Goal: Check status: Check status

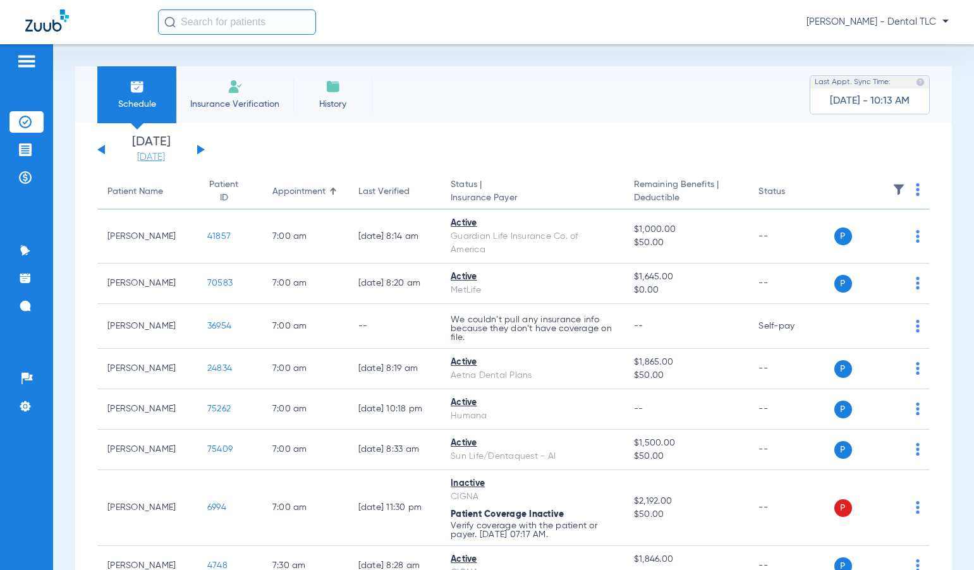
click at [147, 156] on link "[DATE]" at bounding box center [151, 157] width 76 height 13
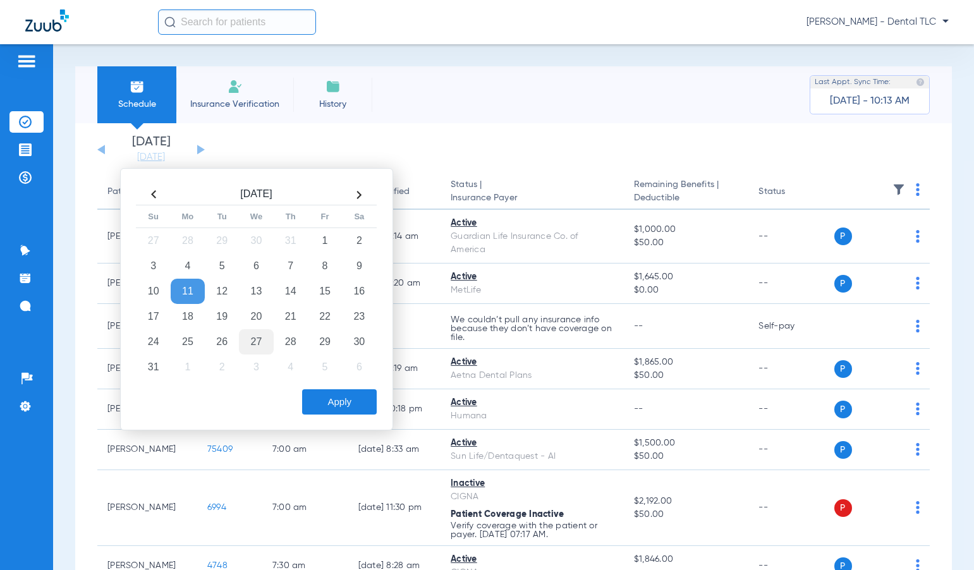
click at [256, 337] on td "27" at bounding box center [256, 341] width 34 height 25
click at [329, 403] on button "Apply" at bounding box center [339, 402] width 75 height 25
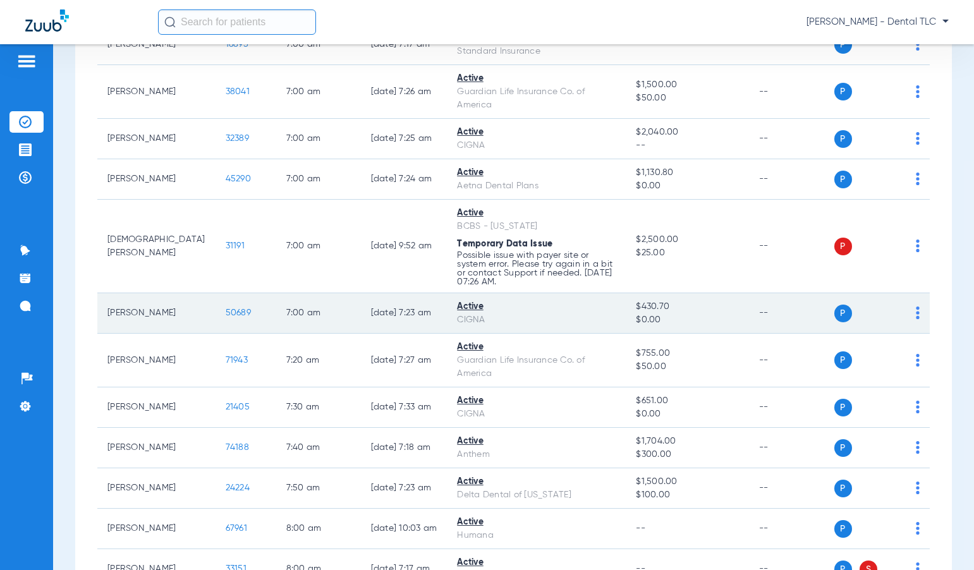
scroll to position [316, 0]
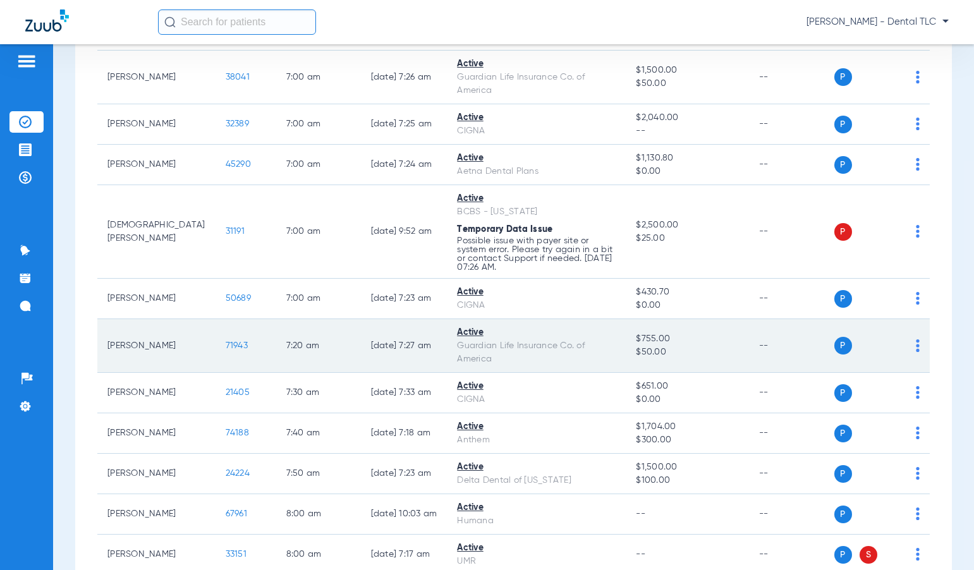
click at [226, 343] on span "71943" at bounding box center [237, 345] width 22 height 9
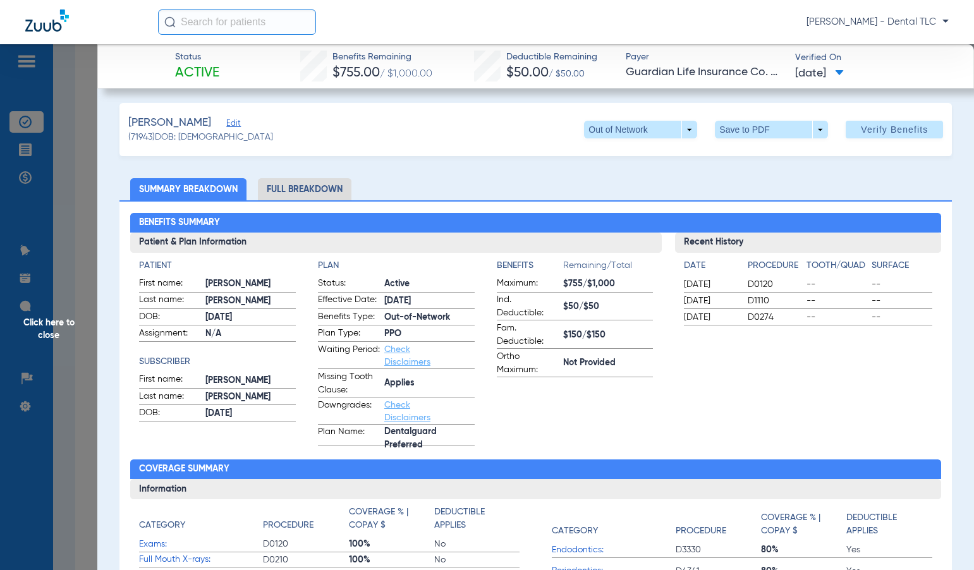
scroll to position [0, 0]
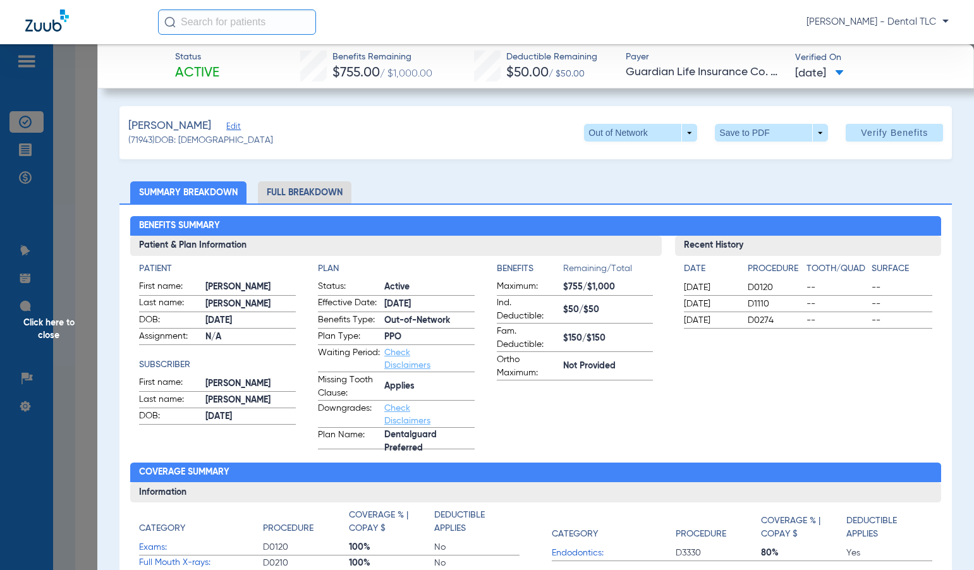
click at [304, 194] on li "Full Breakdown" at bounding box center [305, 192] width 94 height 22
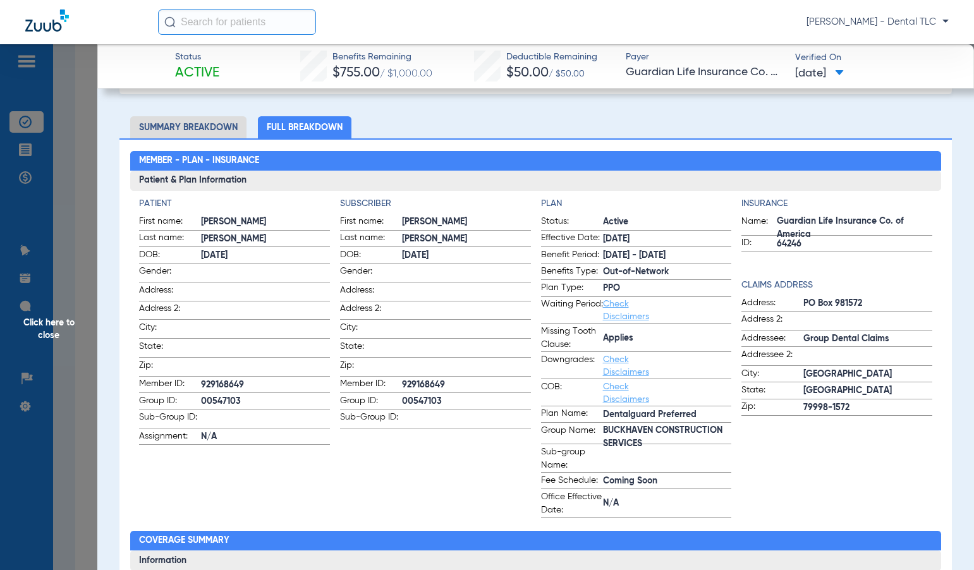
scroll to position [63, 0]
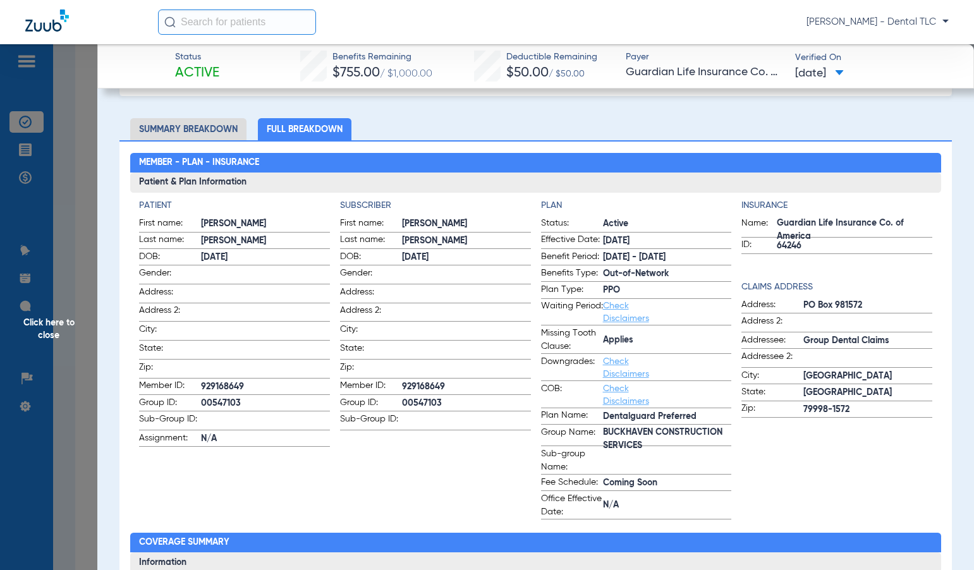
click at [63, 333] on span "Click here to close" at bounding box center [48, 329] width 97 height 570
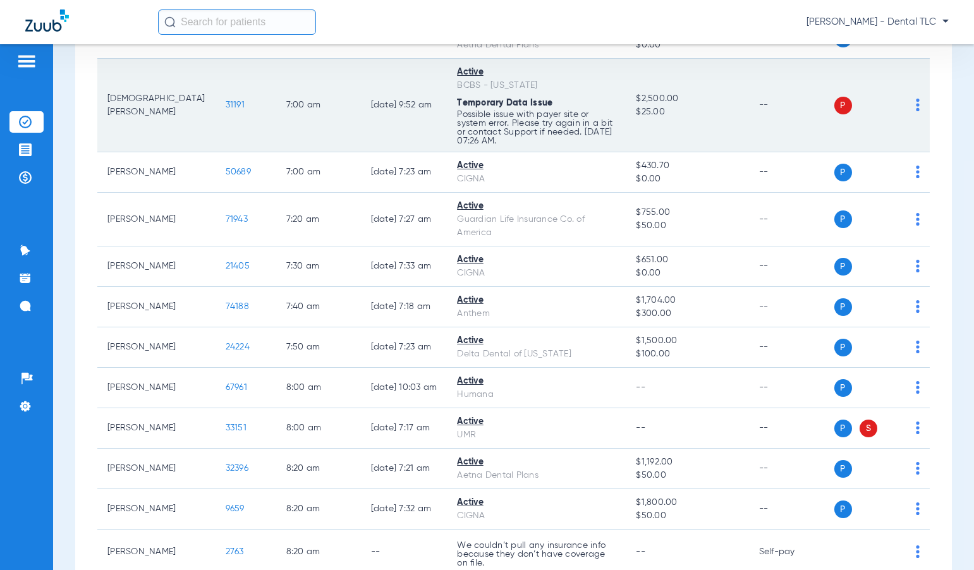
scroll to position [506, 0]
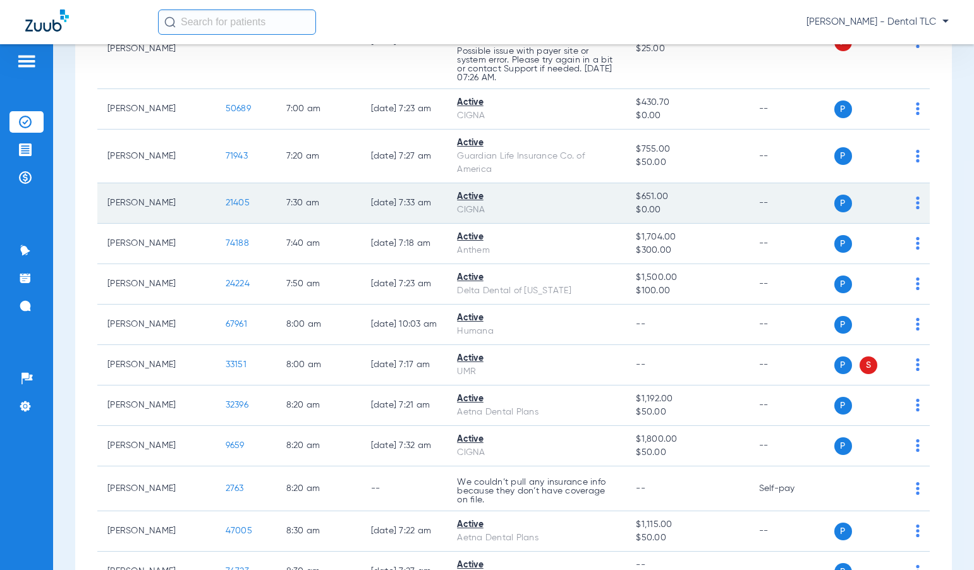
click at [226, 204] on span "21405" at bounding box center [238, 203] width 24 height 9
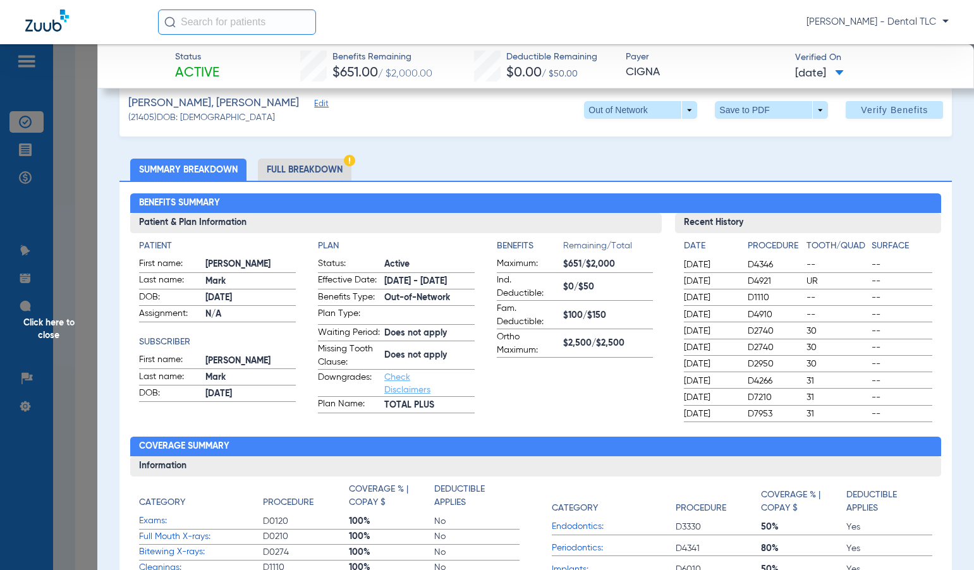
scroll to position [0, 0]
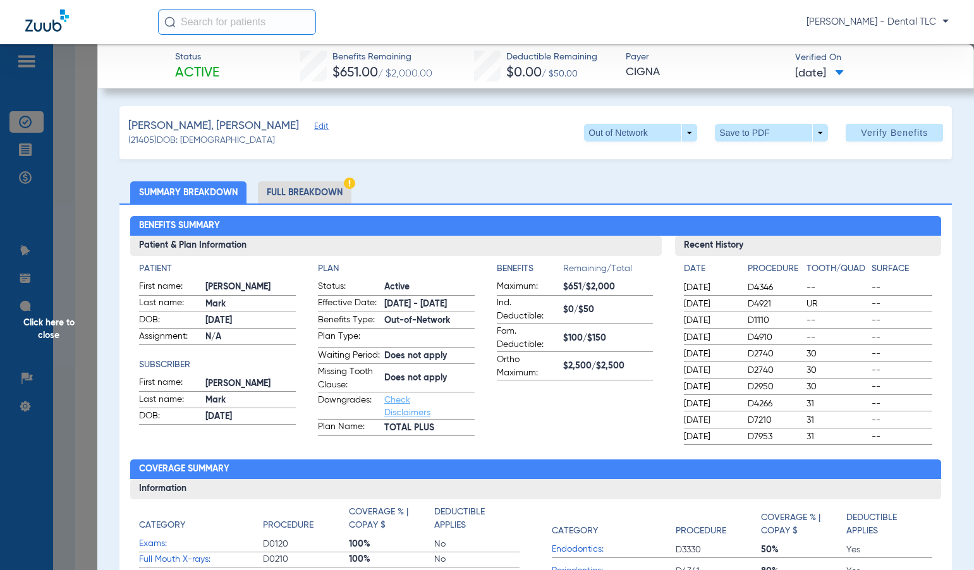
click at [297, 195] on li "Full Breakdown" at bounding box center [305, 192] width 94 height 22
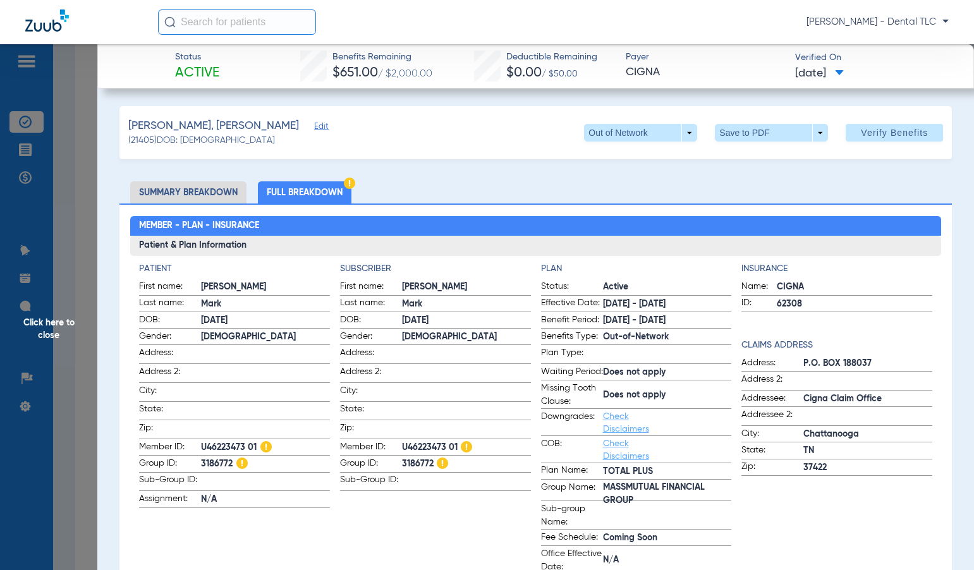
click at [47, 322] on span "Click here to close" at bounding box center [48, 329] width 97 height 570
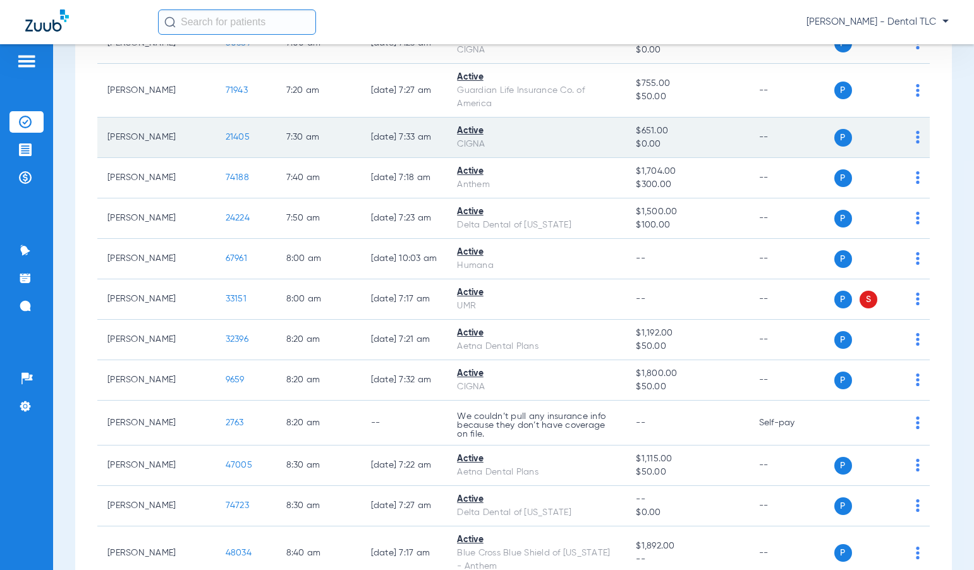
scroll to position [632, 0]
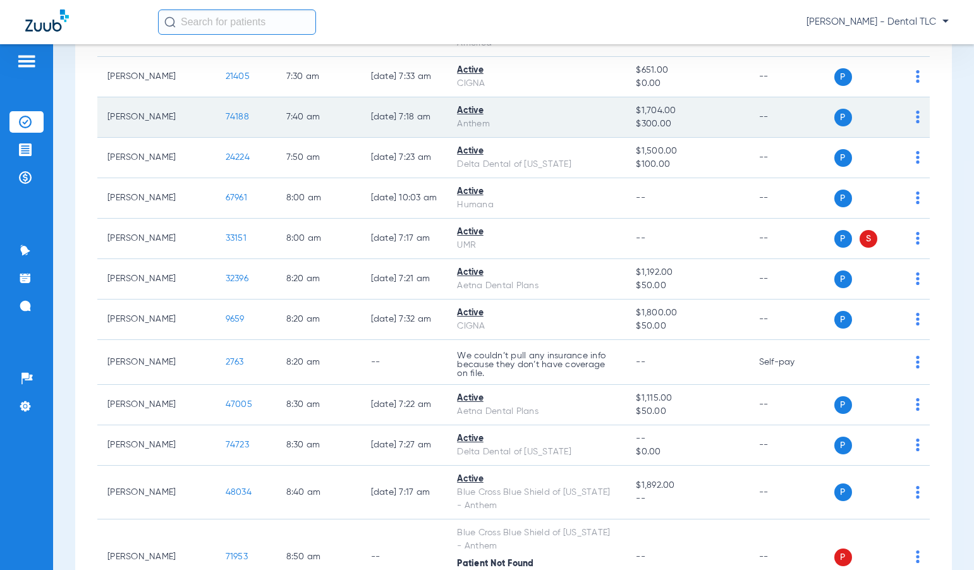
click at [226, 118] on span "74188" at bounding box center [237, 117] width 23 height 9
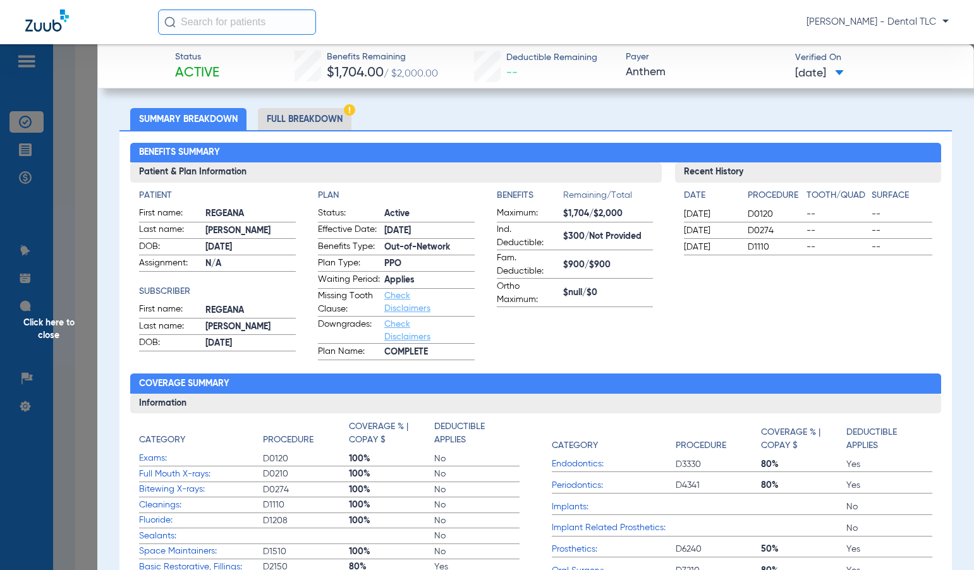
scroll to position [63, 0]
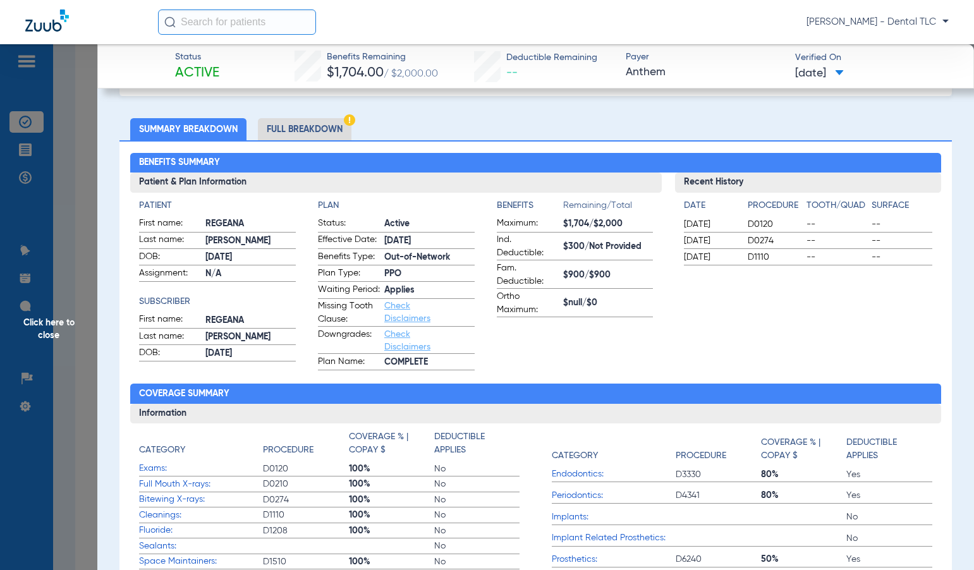
click at [317, 128] on li "Full Breakdown" at bounding box center [305, 129] width 94 height 22
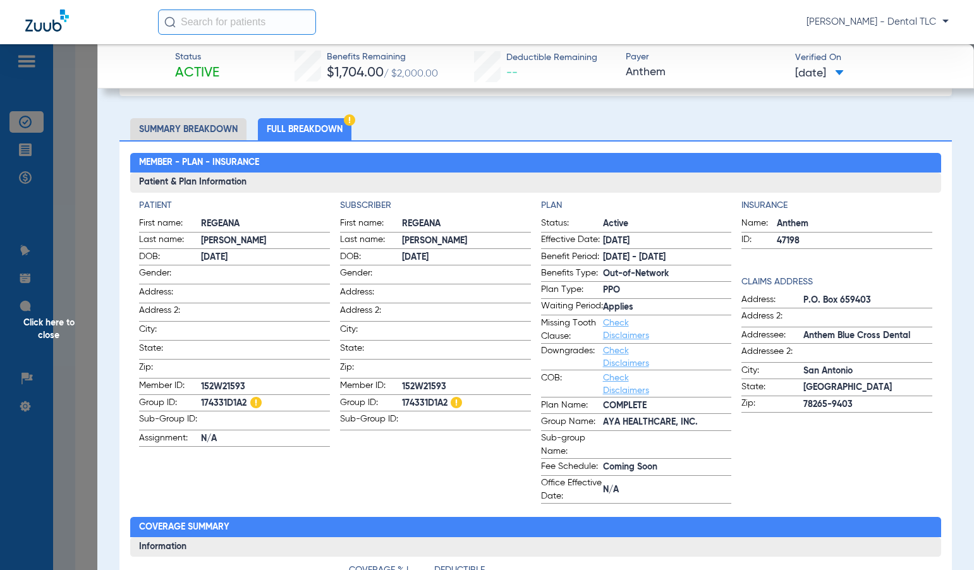
click at [63, 328] on span "Click here to close" at bounding box center [48, 329] width 97 height 570
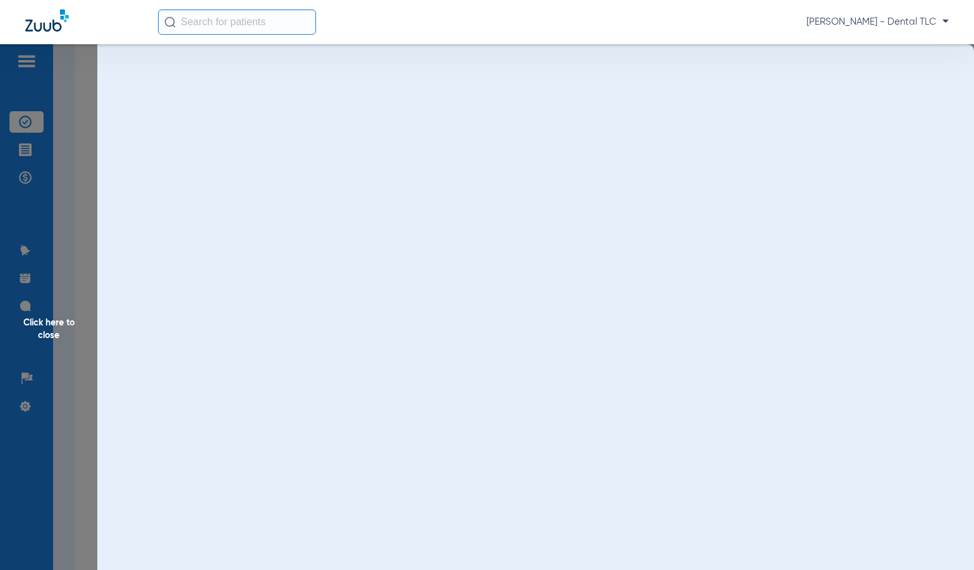
scroll to position [0, 0]
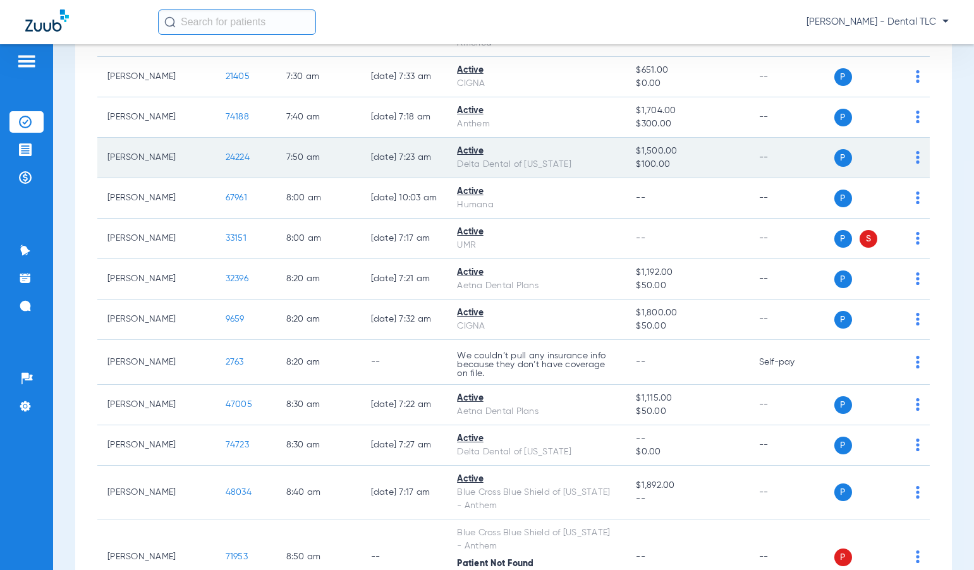
click at [226, 160] on span "24224" at bounding box center [238, 157] width 24 height 9
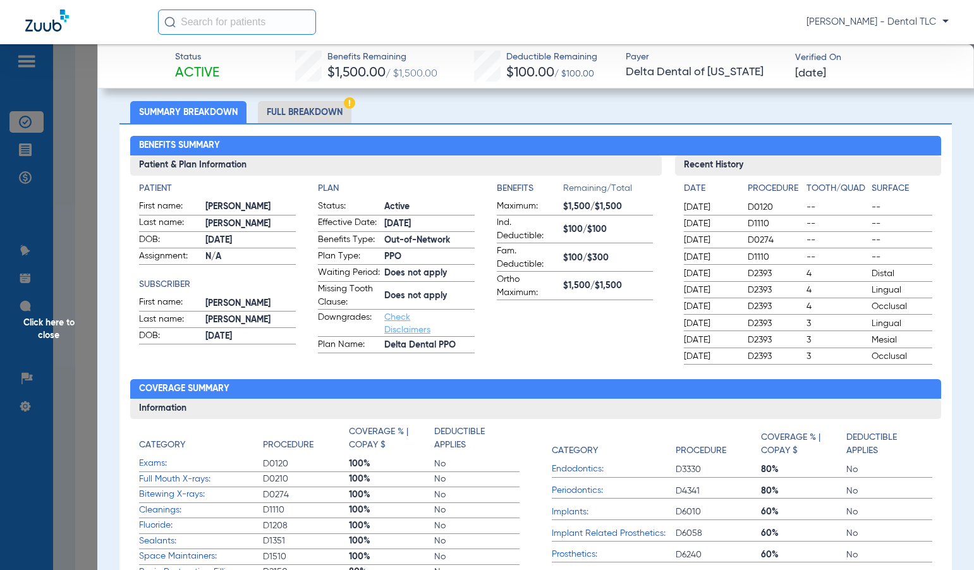
scroll to position [63, 0]
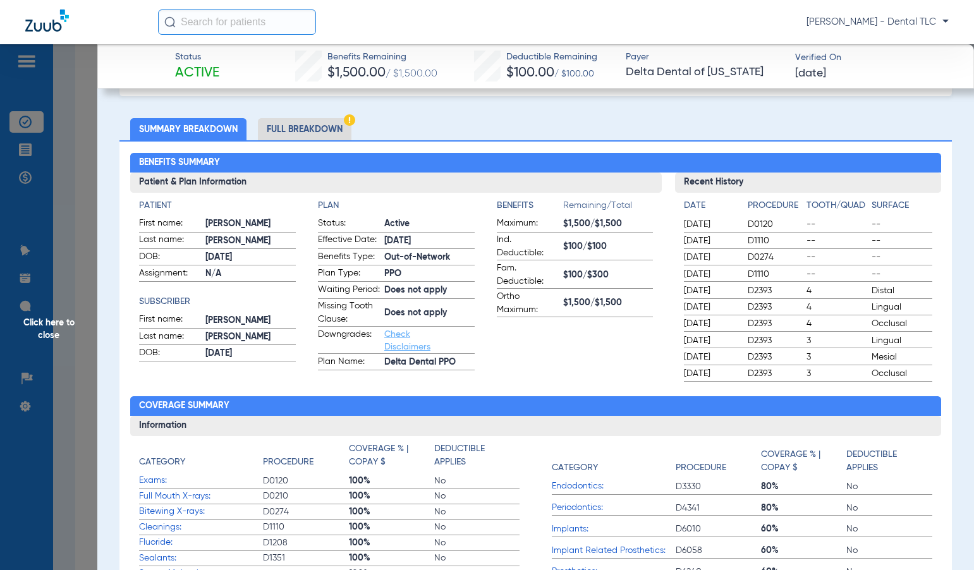
click at [285, 127] on li "Full Breakdown" at bounding box center [305, 129] width 94 height 22
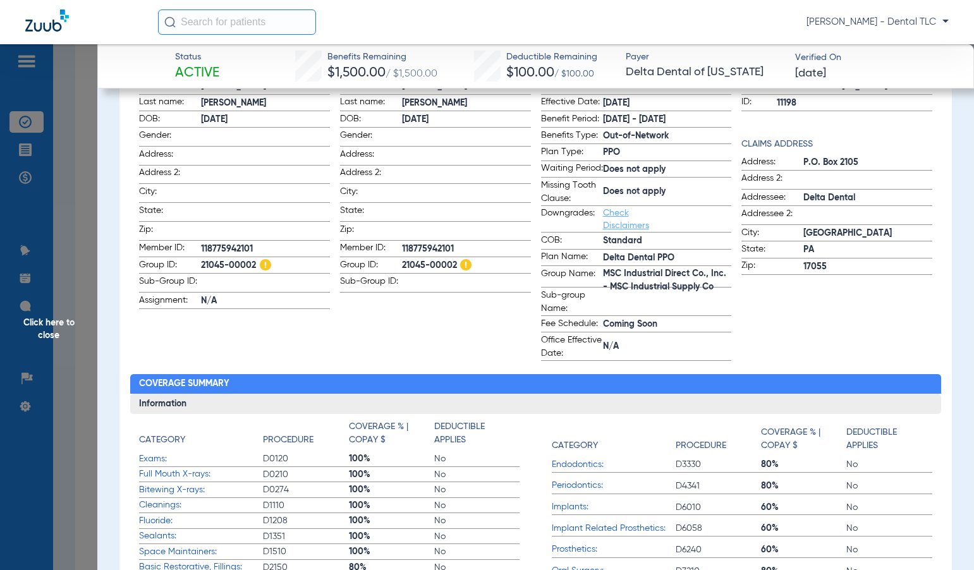
scroll to position [190, 0]
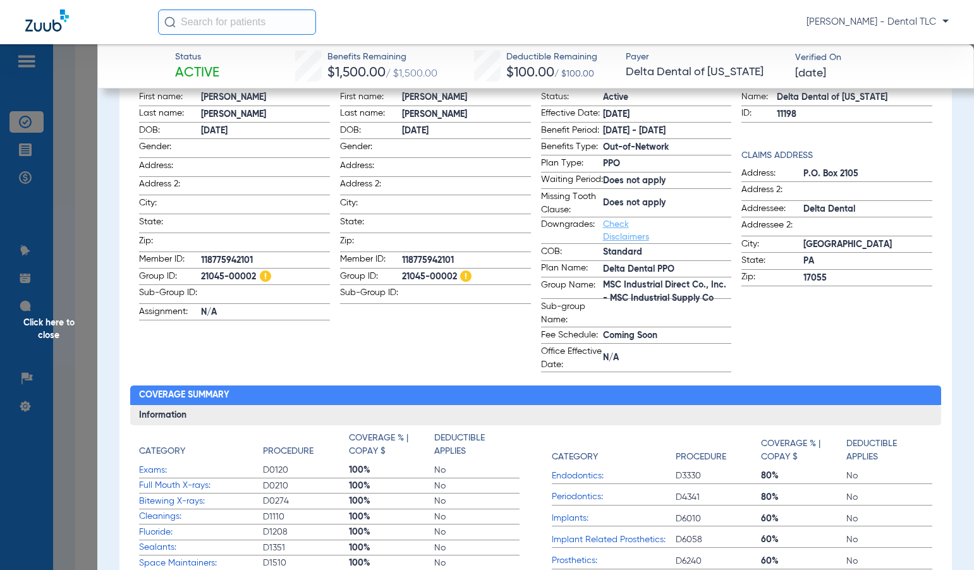
click at [67, 324] on span "Click here to close" at bounding box center [48, 329] width 97 height 570
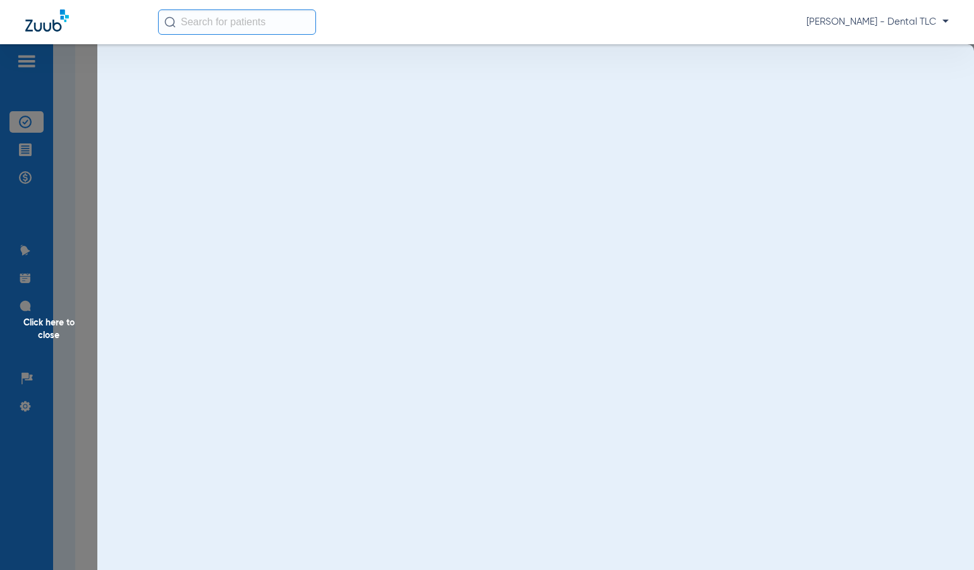
scroll to position [0, 0]
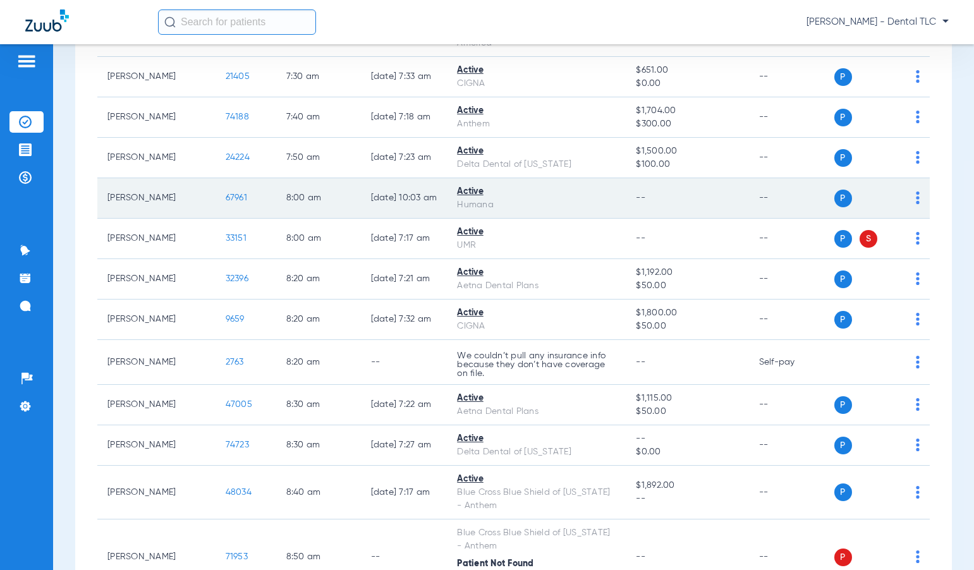
click at [226, 197] on span "67961" at bounding box center [236, 197] width 21 height 9
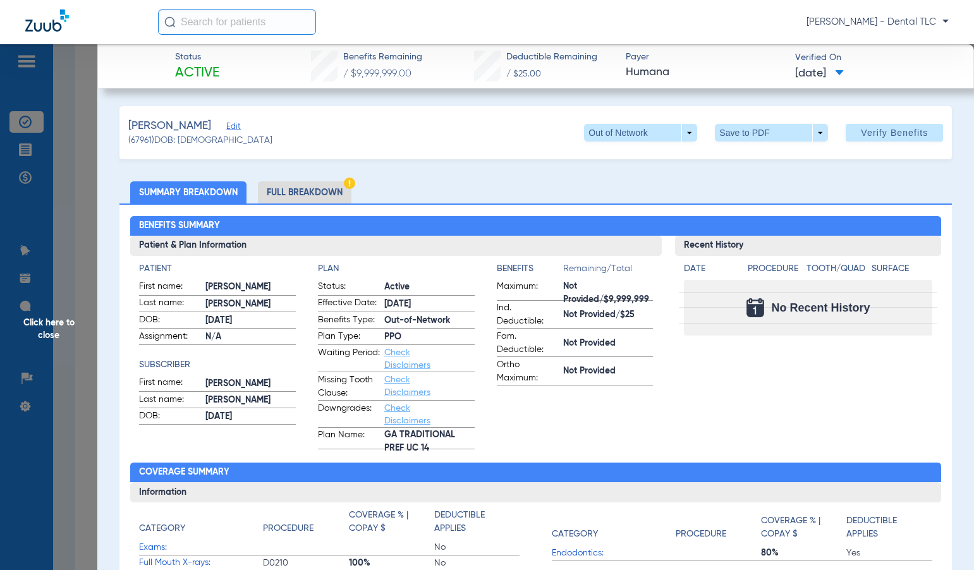
drag, startPoint x: 50, startPoint y: 328, endPoint x: 66, endPoint y: 254, distance: 75.7
click at [66, 254] on span "Click here to close" at bounding box center [48, 329] width 97 height 570
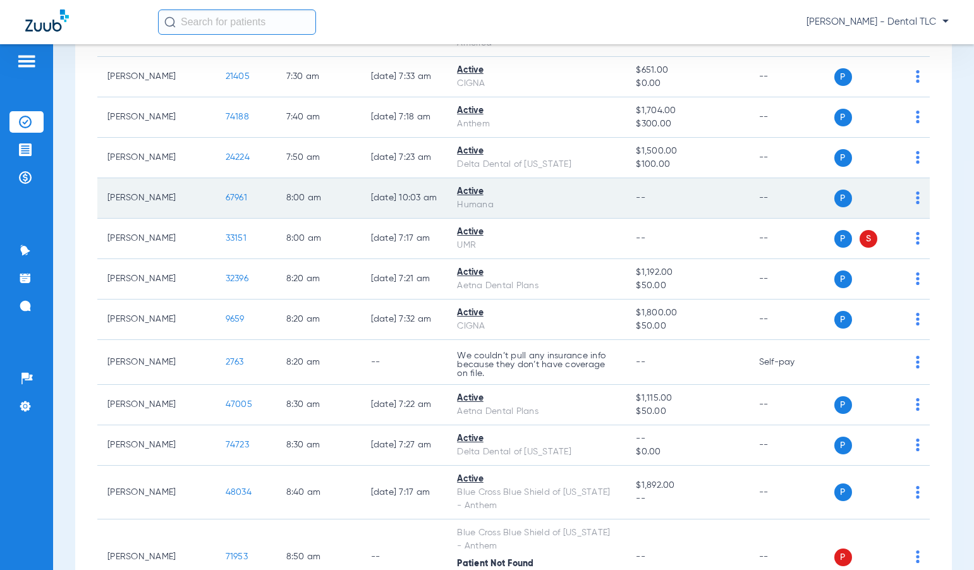
click at [226, 198] on span "67961" at bounding box center [236, 197] width 21 height 9
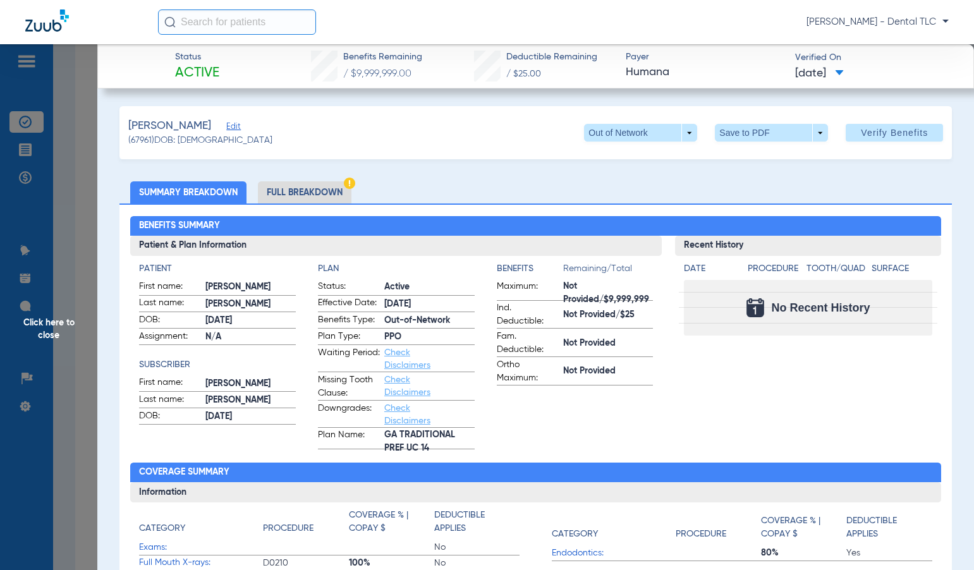
click at [324, 195] on li "Full Breakdown" at bounding box center [305, 192] width 94 height 22
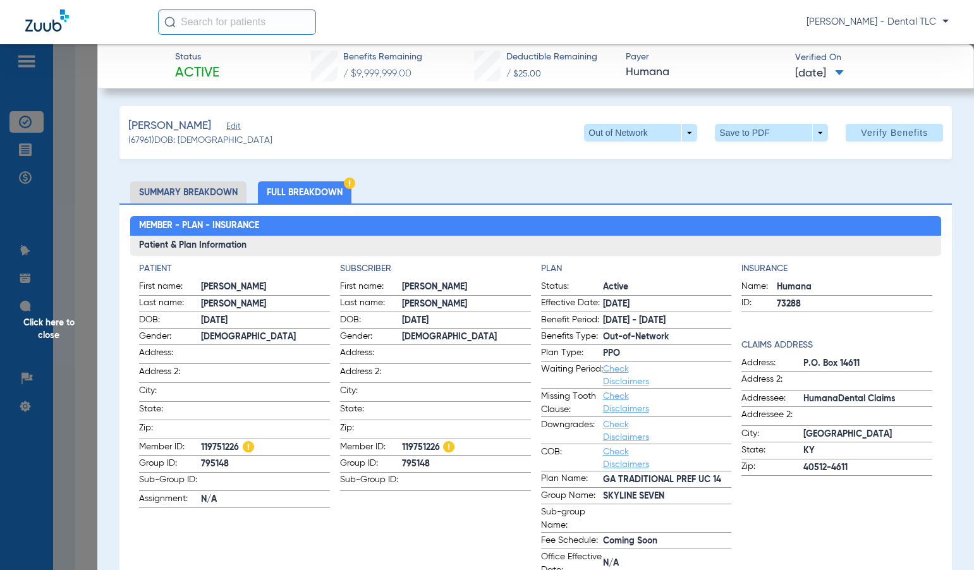
click at [49, 327] on span "Click here to close" at bounding box center [48, 329] width 97 height 570
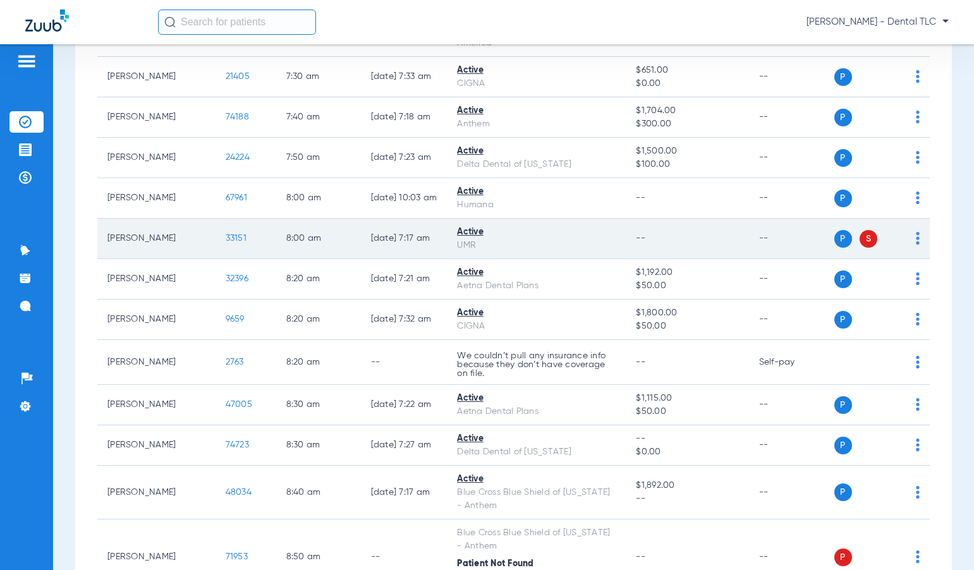
click at [226, 239] on span "33151" at bounding box center [236, 238] width 21 height 9
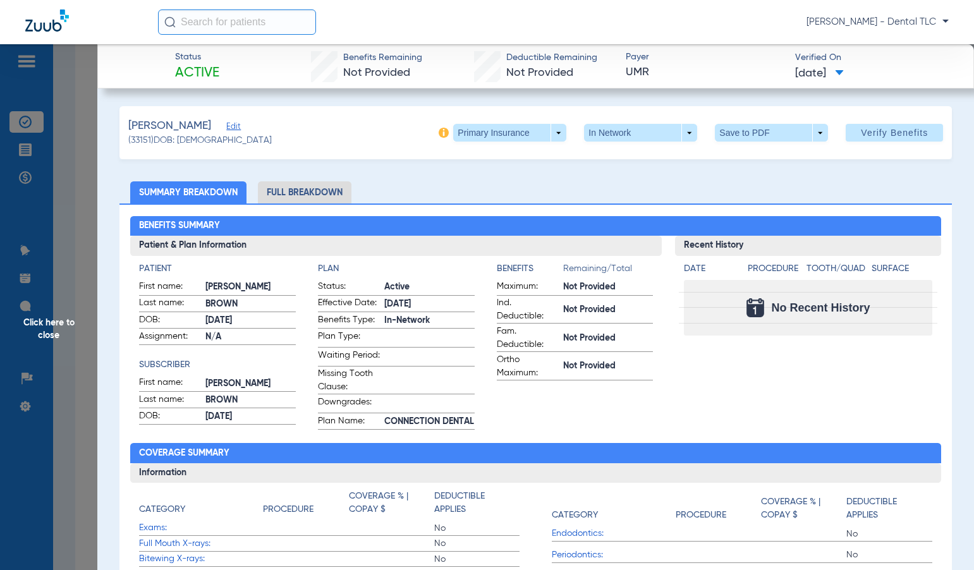
drag, startPoint x: 302, startPoint y: 188, endPoint x: 309, endPoint y: 183, distance: 9.1
click at [302, 188] on li "Full Breakdown" at bounding box center [305, 192] width 94 height 22
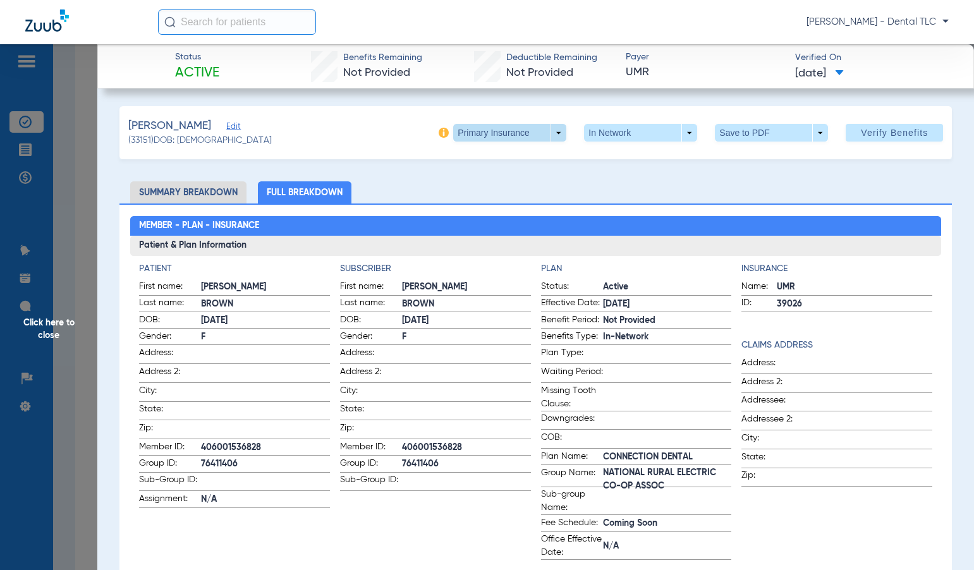
click at [465, 135] on span at bounding box center [509, 133] width 113 height 18
click at [477, 180] on span "Secondary Insurance" at bounding box center [496, 183] width 83 height 9
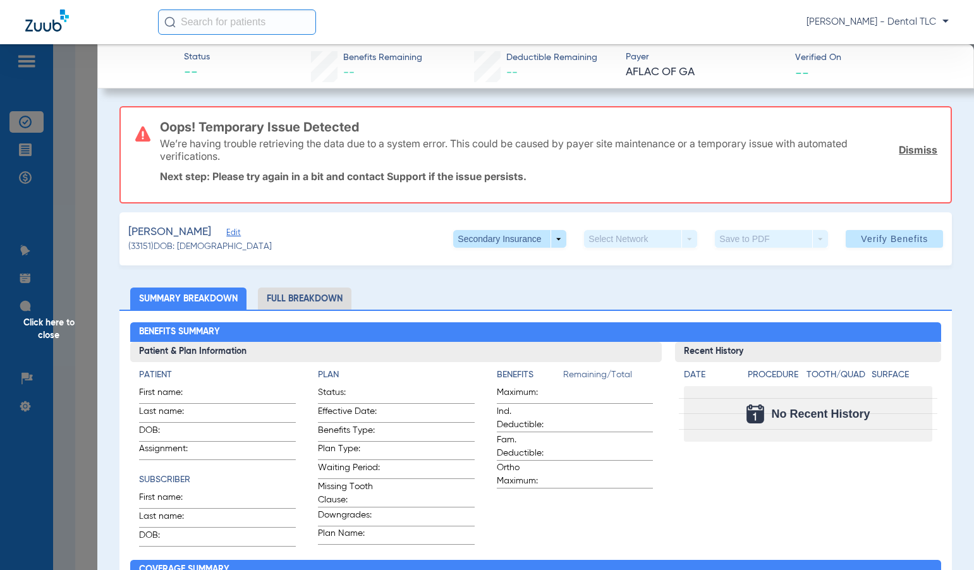
click at [49, 327] on span "Click here to close" at bounding box center [48, 329] width 97 height 570
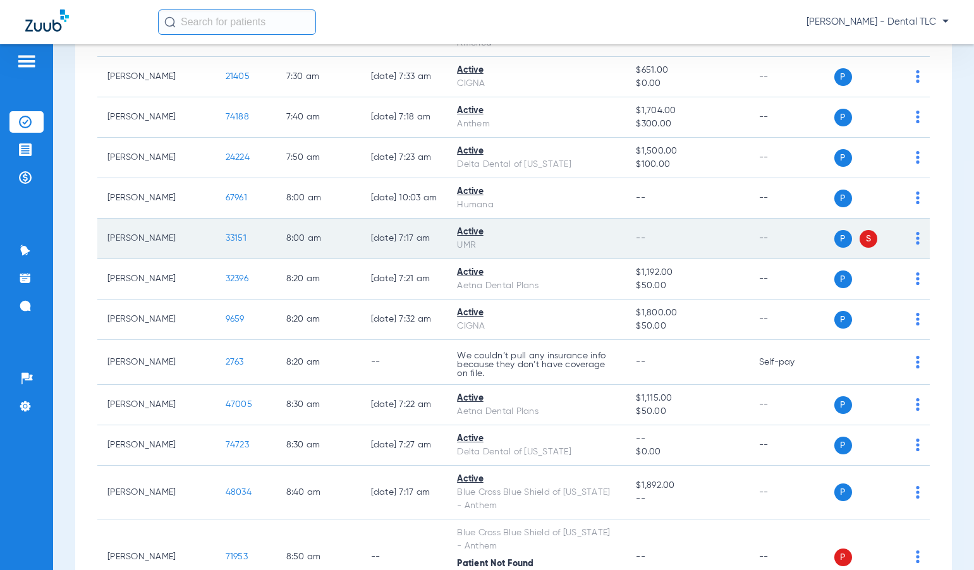
scroll to position [696, 0]
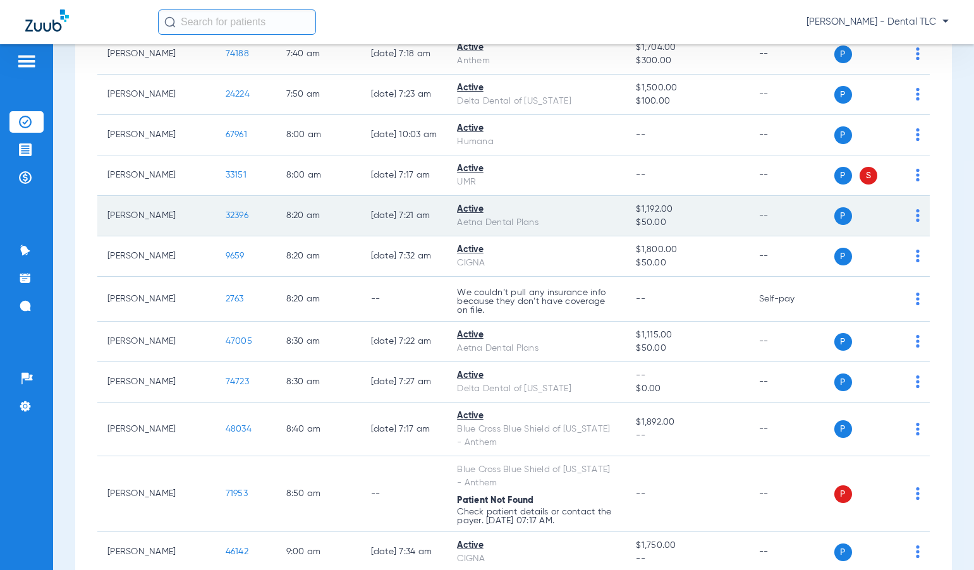
click at [226, 214] on span "32396" at bounding box center [237, 215] width 23 height 9
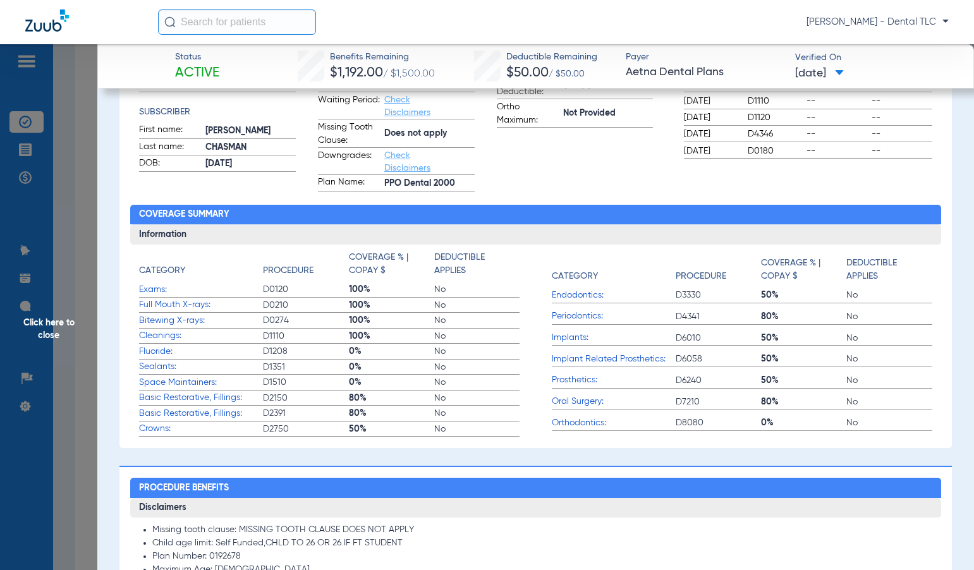
scroll to position [0, 0]
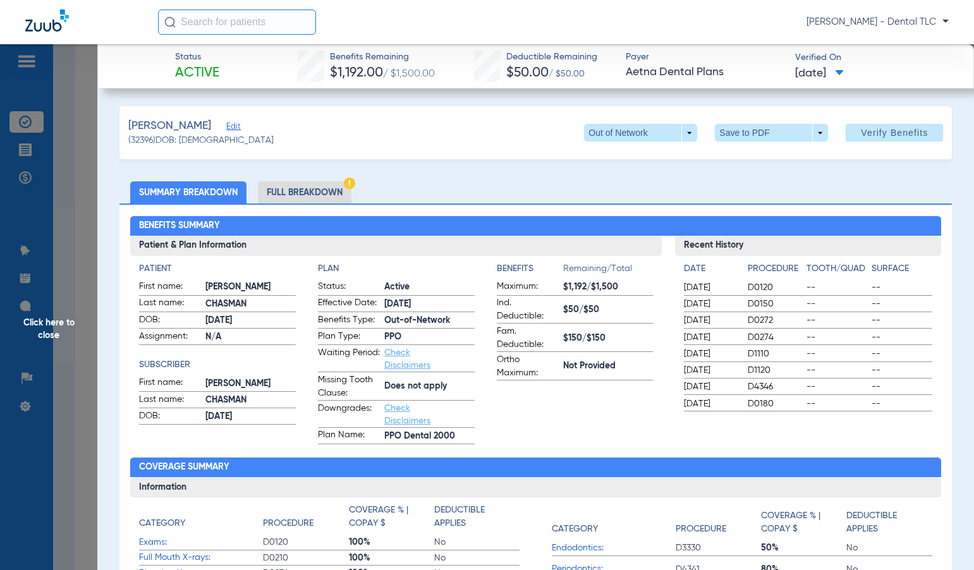
click at [314, 195] on li "Full Breakdown" at bounding box center [305, 192] width 94 height 22
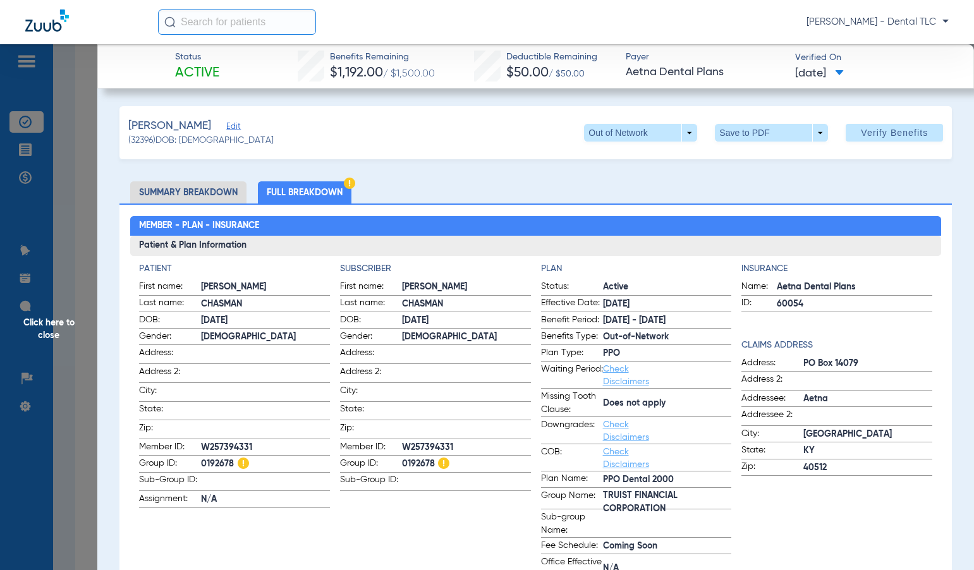
click at [32, 329] on span "Click here to close" at bounding box center [48, 329] width 97 height 570
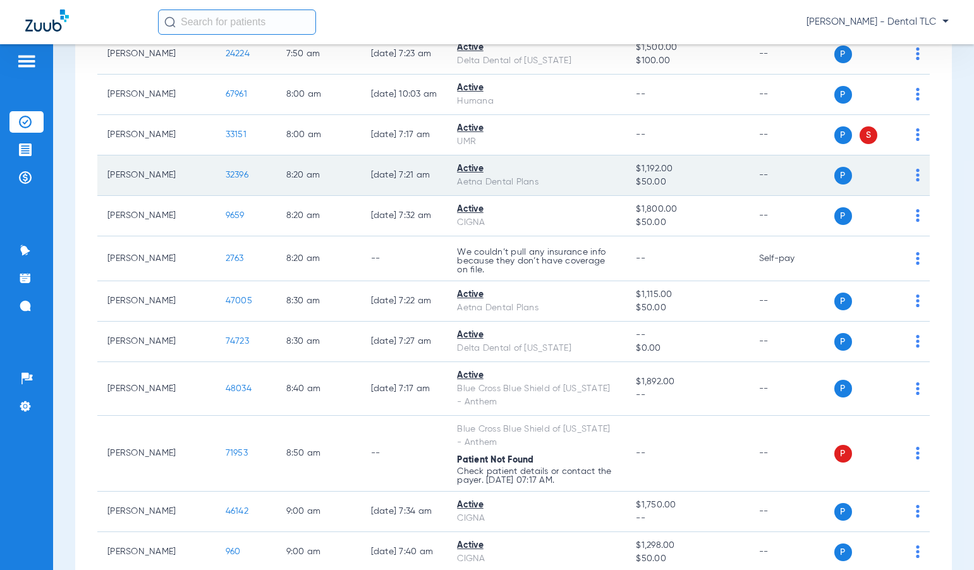
scroll to position [759, 0]
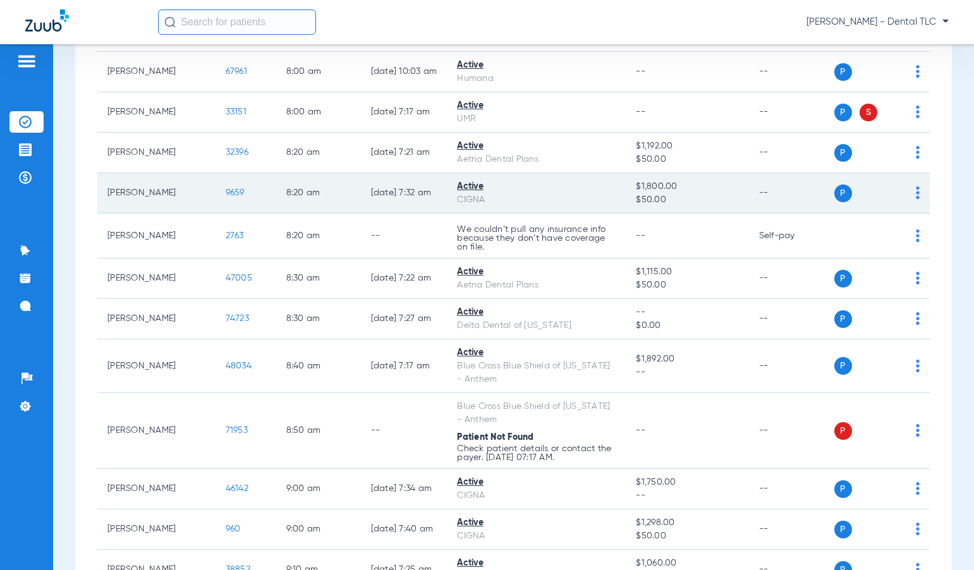
click at [226, 188] on span "9659" at bounding box center [235, 192] width 19 height 9
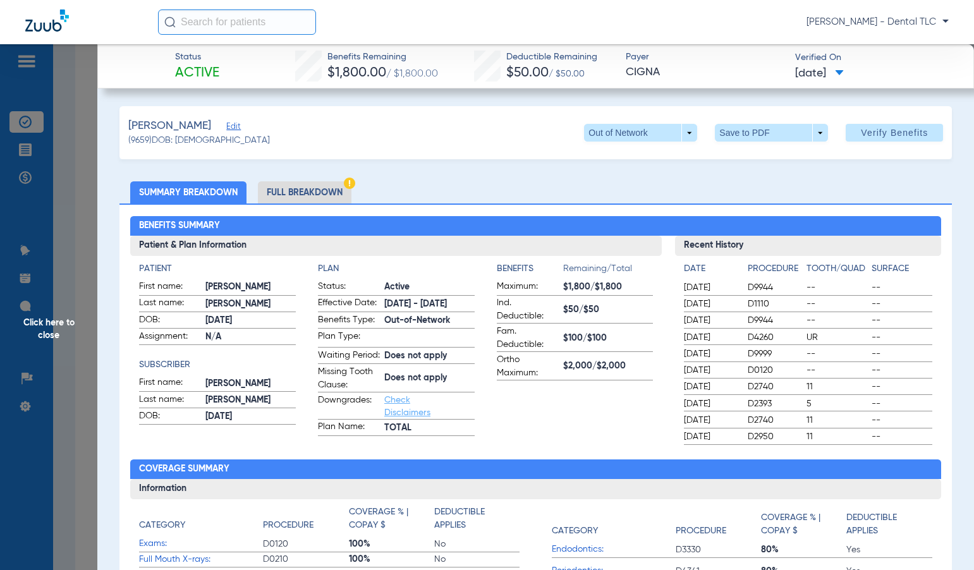
click at [47, 332] on span "Click here to close" at bounding box center [48, 329] width 97 height 570
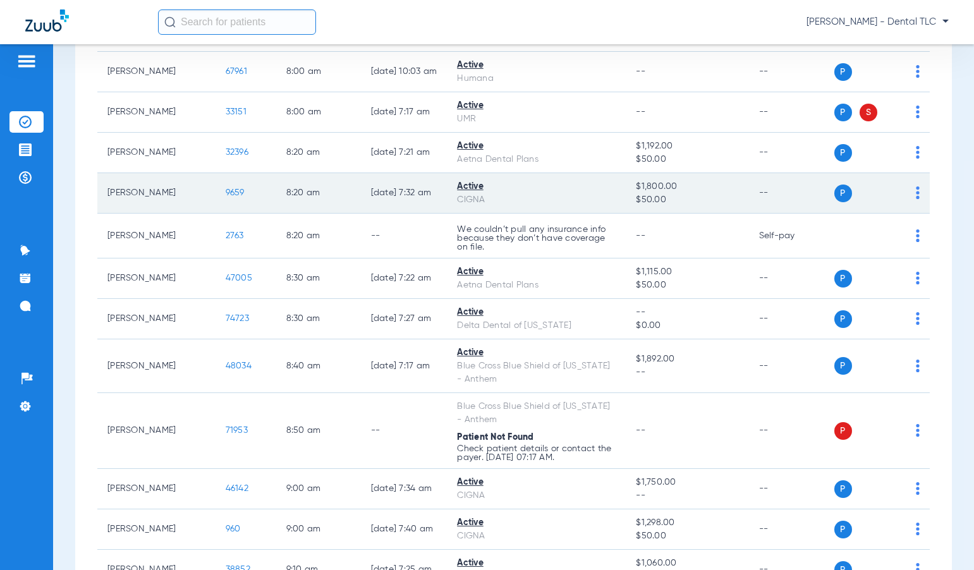
click at [226, 192] on span "9659" at bounding box center [235, 192] width 19 height 9
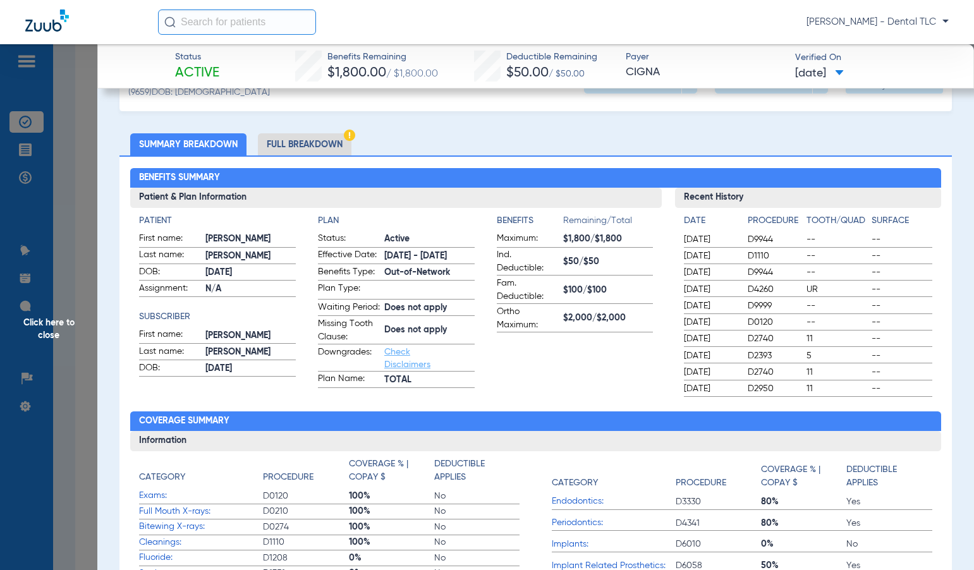
scroll to position [0, 0]
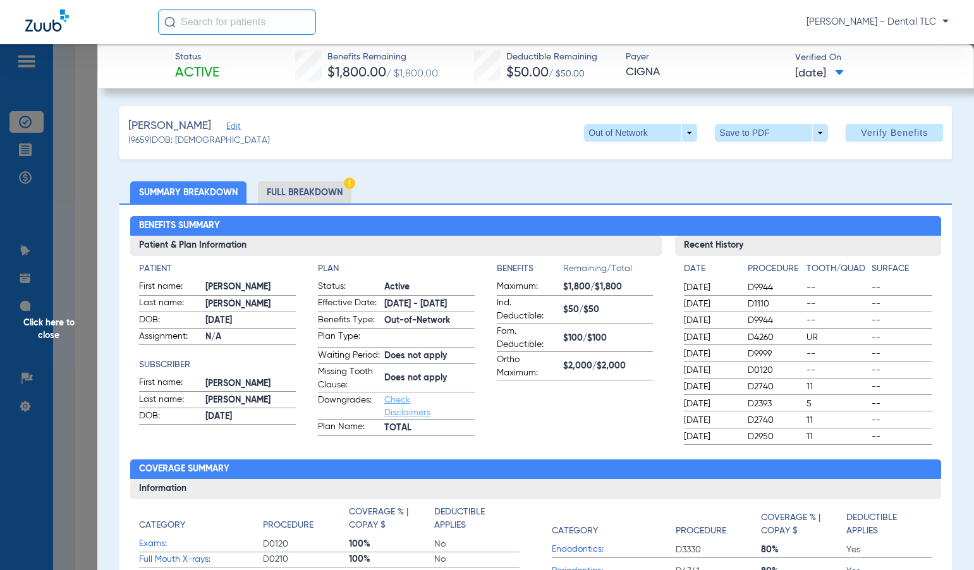
click at [336, 187] on li "Full Breakdown" at bounding box center [305, 192] width 94 height 22
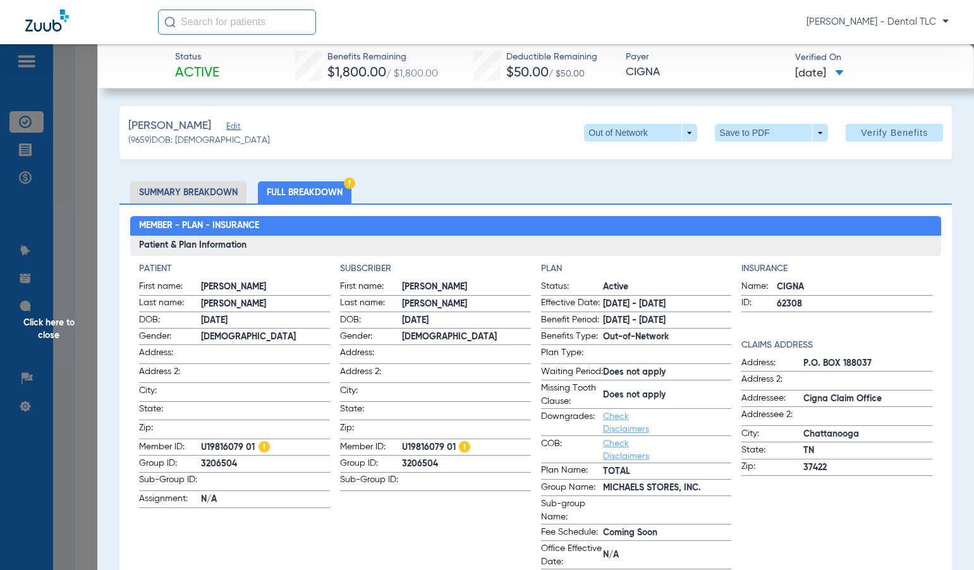
scroll to position [63, 0]
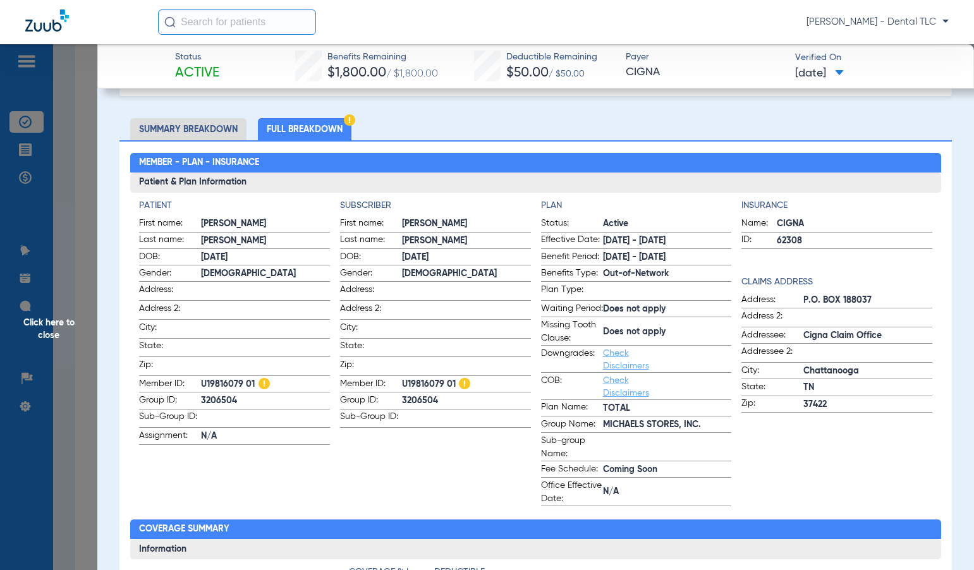
click at [71, 321] on span "Click here to close" at bounding box center [48, 329] width 97 height 570
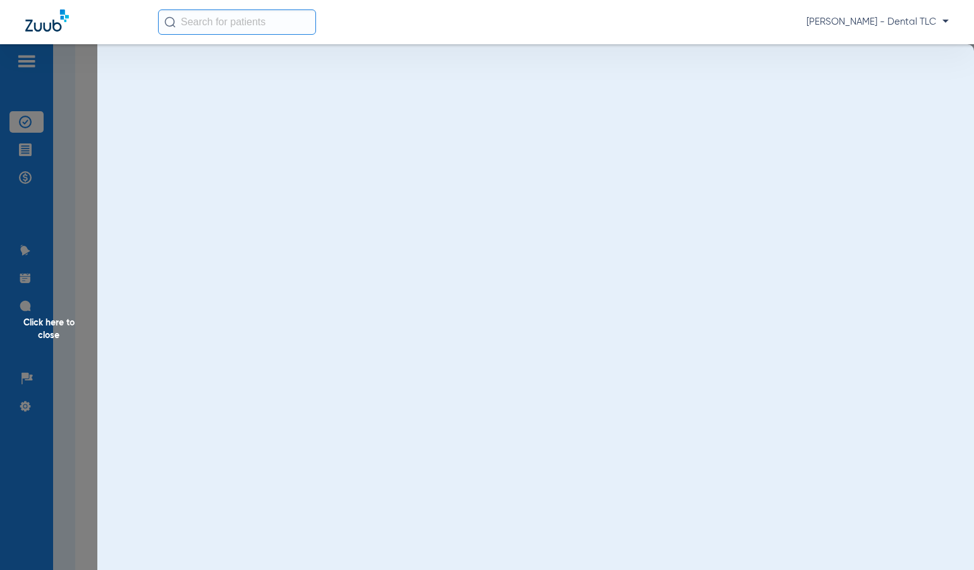
scroll to position [0, 0]
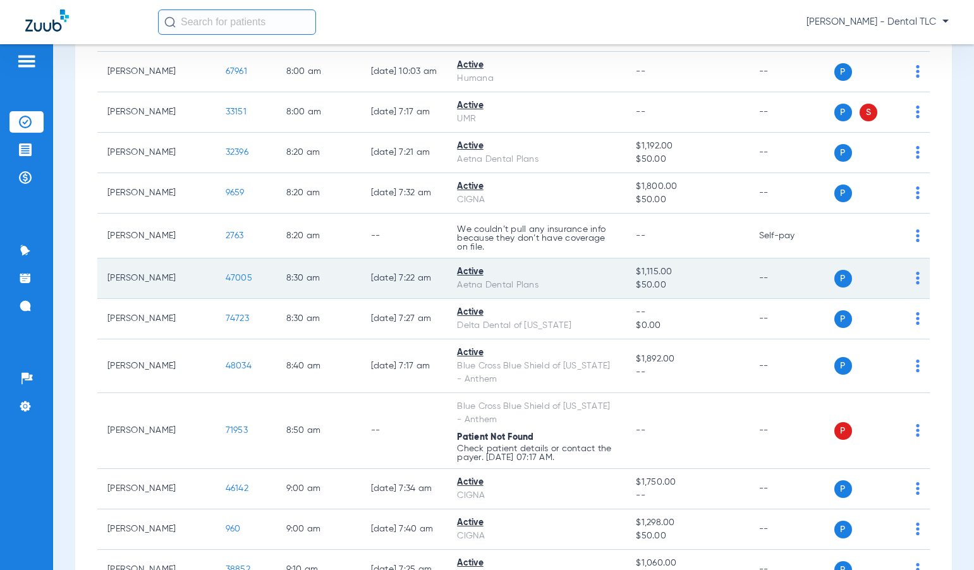
click at [226, 278] on span "47005" at bounding box center [239, 278] width 27 height 9
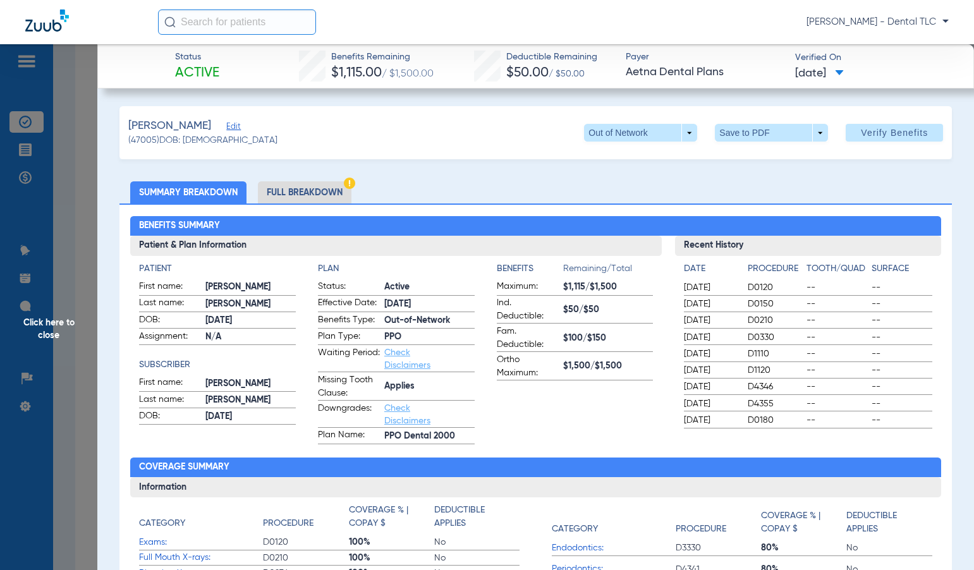
click at [311, 191] on li "Full Breakdown" at bounding box center [305, 192] width 94 height 22
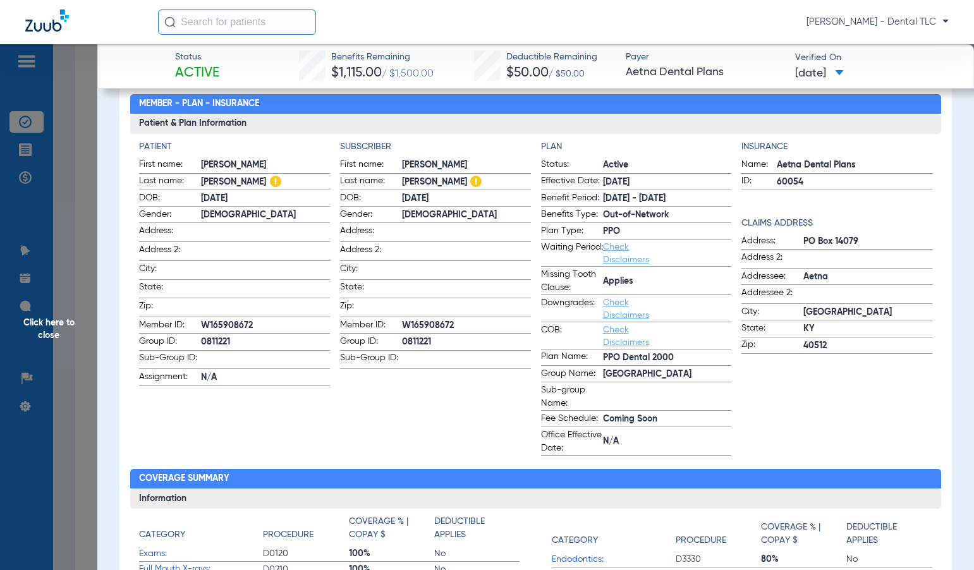
scroll to position [63, 0]
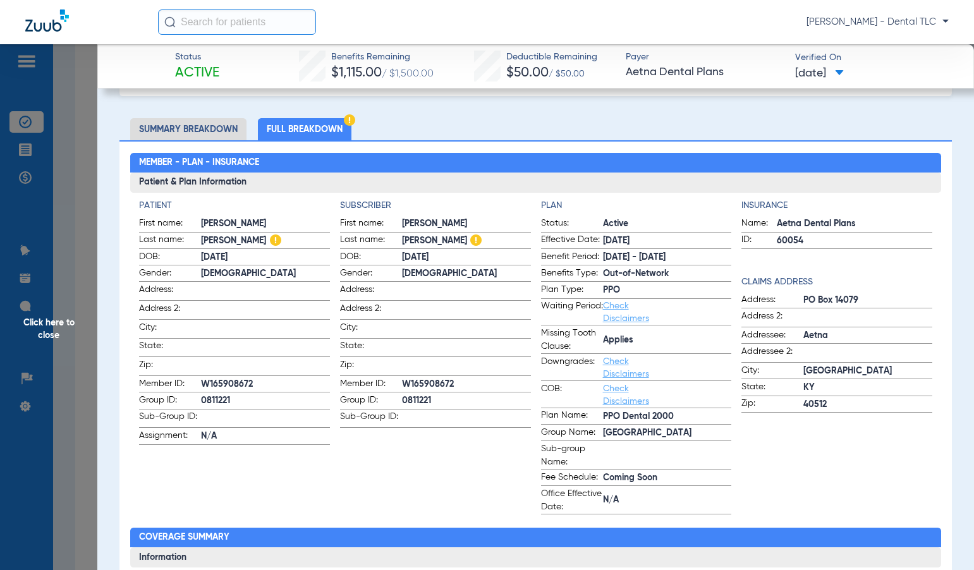
click at [68, 321] on span "Click here to close" at bounding box center [48, 329] width 97 height 570
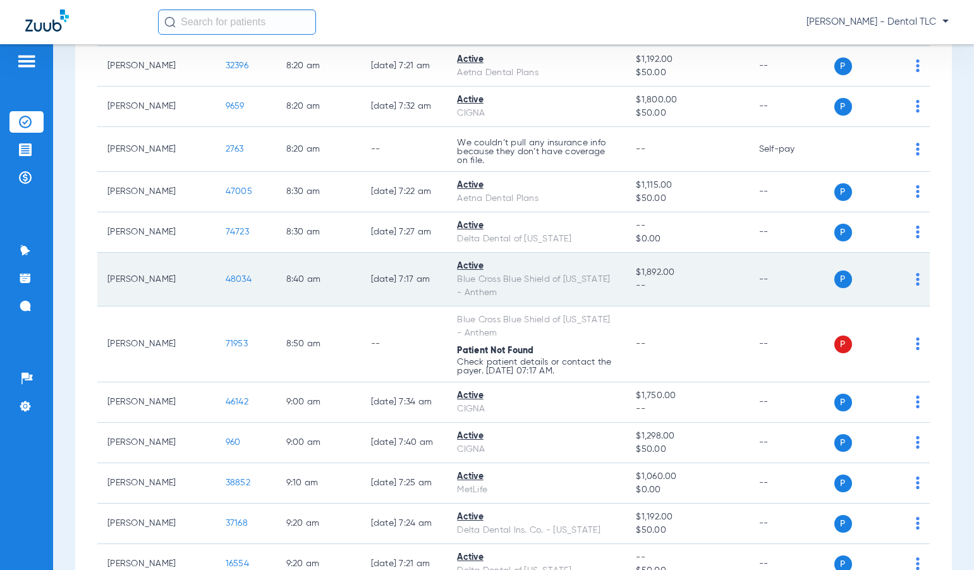
scroll to position [885, 0]
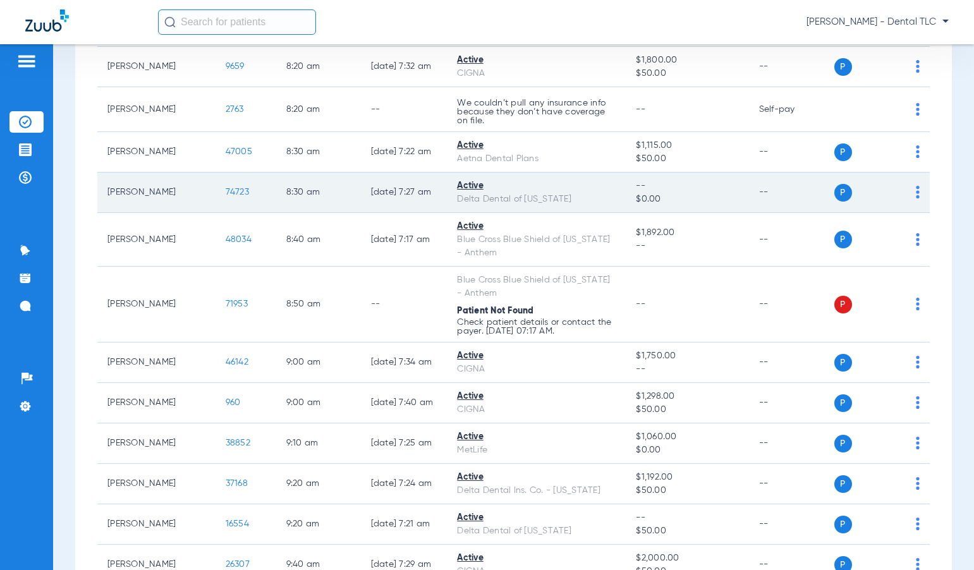
click at [226, 193] on span "74723" at bounding box center [237, 192] width 23 height 9
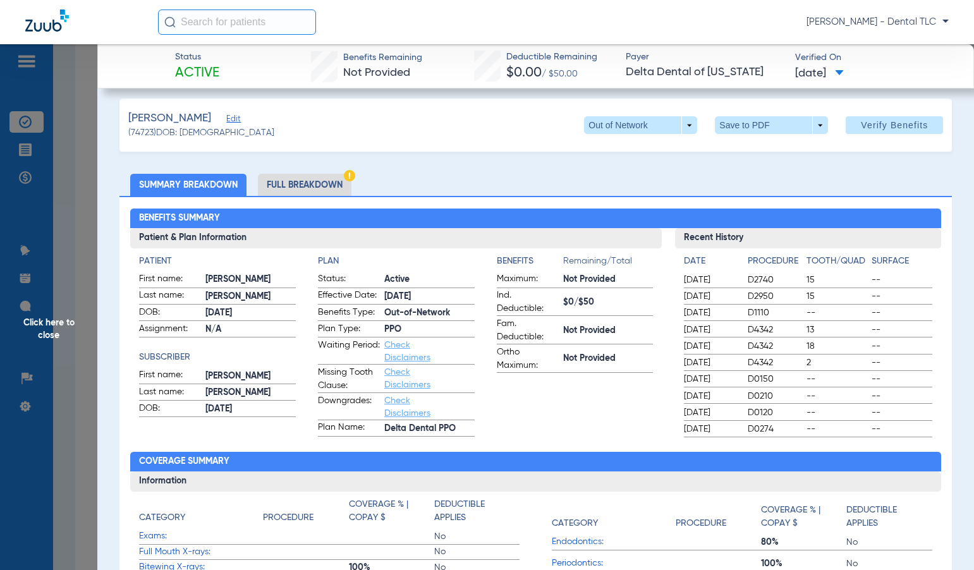
scroll to position [0, 0]
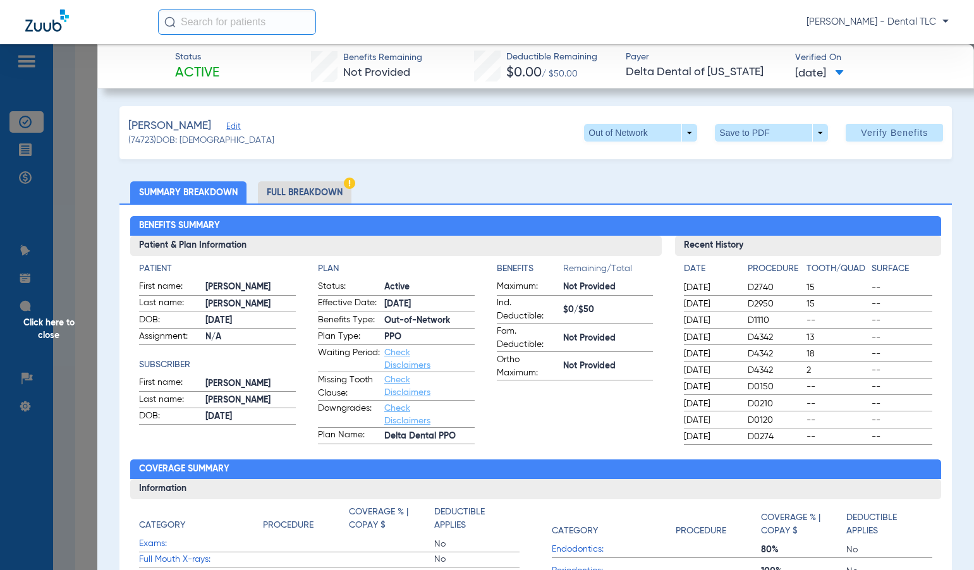
click at [284, 185] on li "Full Breakdown" at bounding box center [305, 192] width 94 height 22
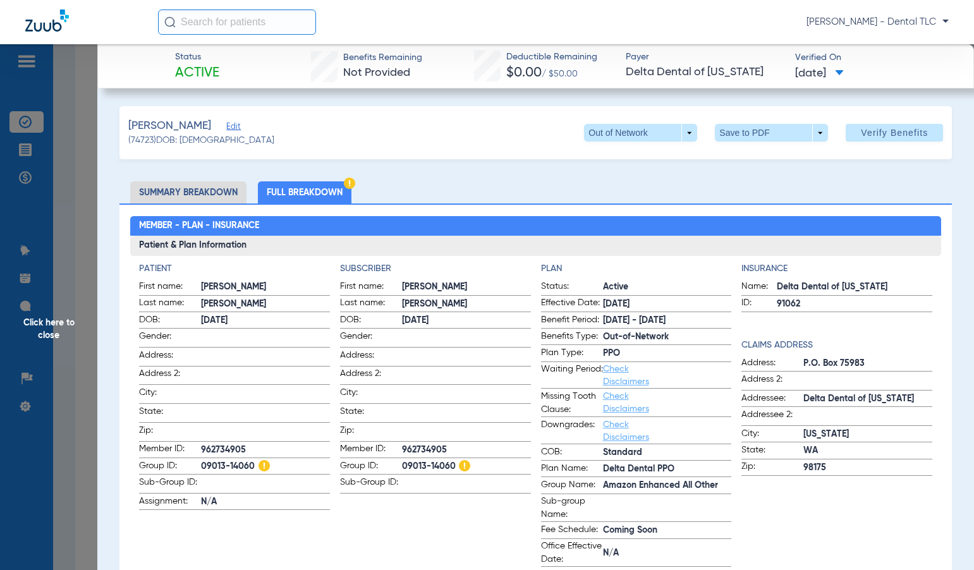
click at [58, 317] on span "Click here to close" at bounding box center [48, 329] width 97 height 570
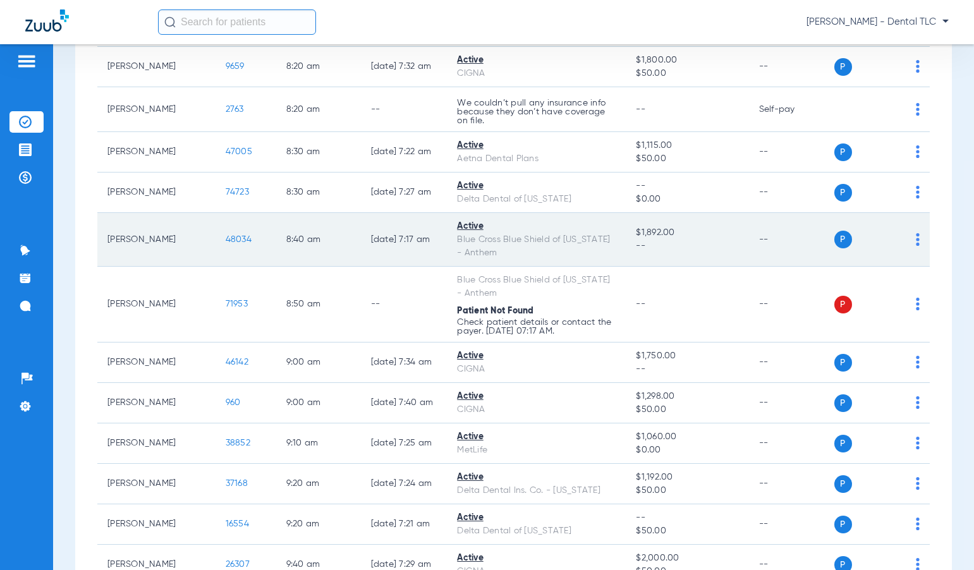
click at [226, 238] on span "48034" at bounding box center [239, 239] width 26 height 9
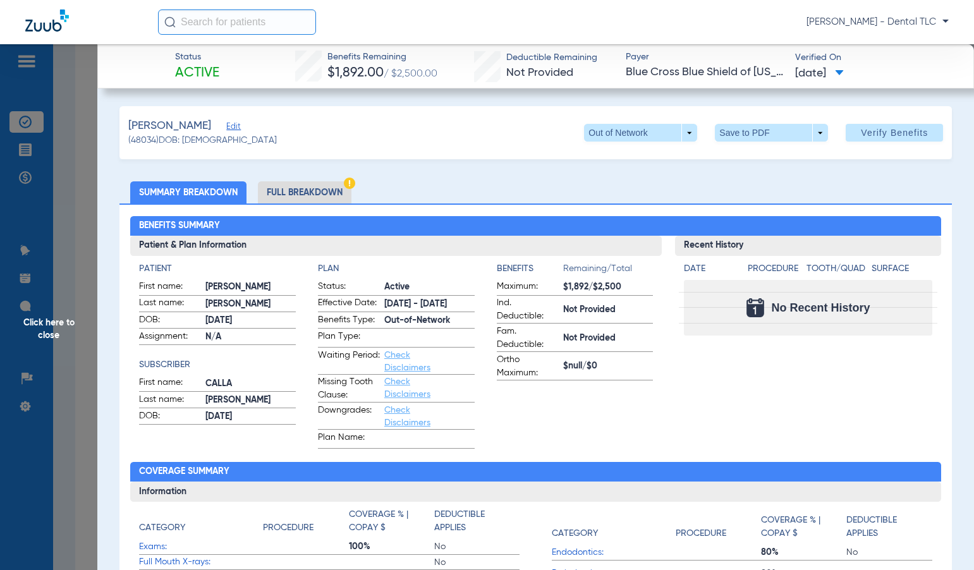
click at [304, 196] on li "Full Breakdown" at bounding box center [305, 192] width 94 height 22
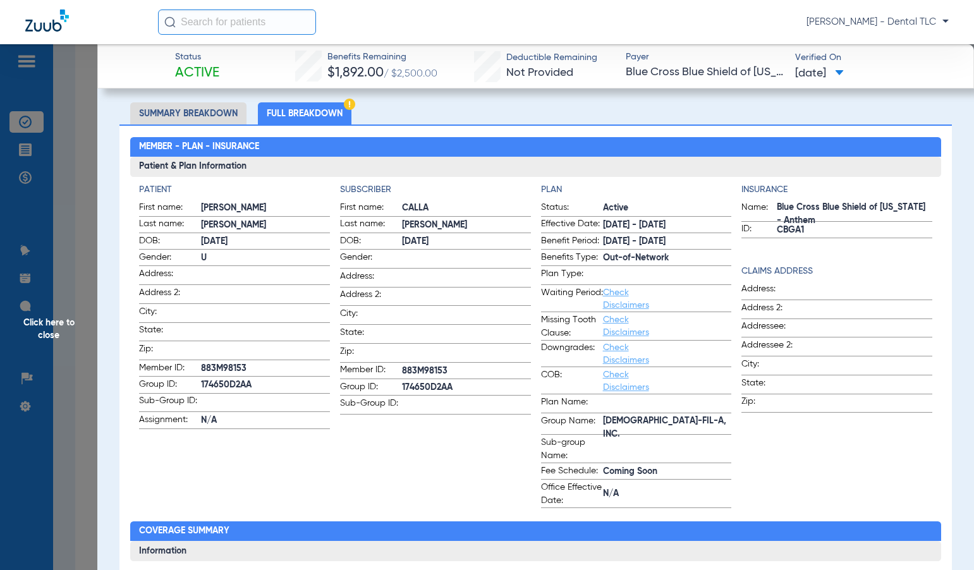
scroll to position [63, 0]
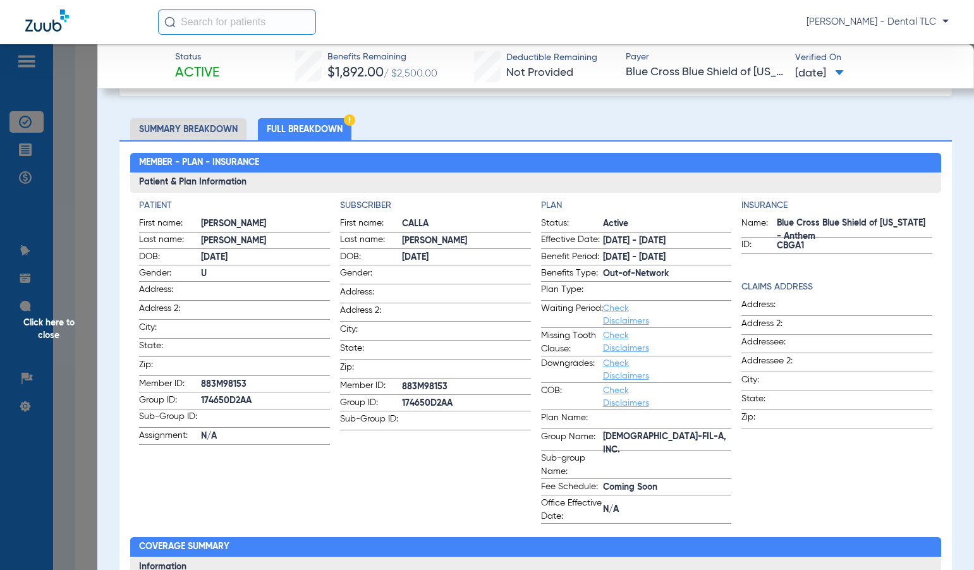
drag, startPoint x: 39, startPoint y: 322, endPoint x: 46, endPoint y: 312, distance: 13.2
click at [39, 322] on span "Click here to close" at bounding box center [48, 329] width 97 height 570
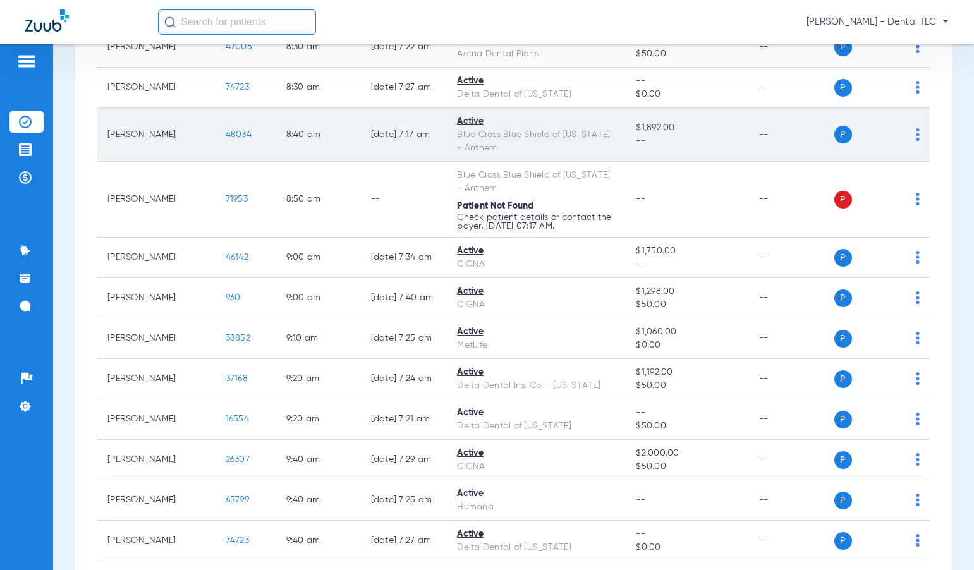
scroll to position [1012, 0]
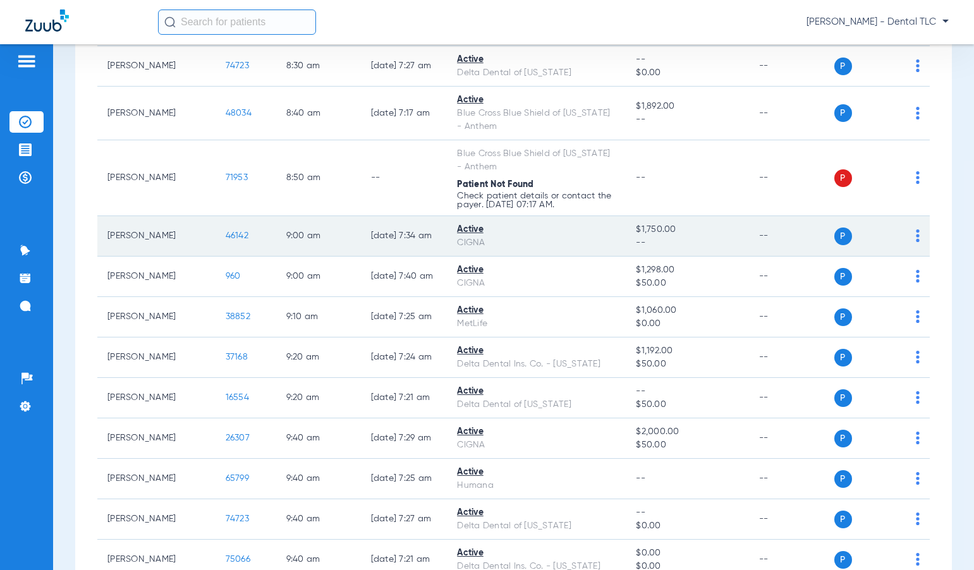
click at [226, 236] on span "46142" at bounding box center [237, 235] width 23 height 9
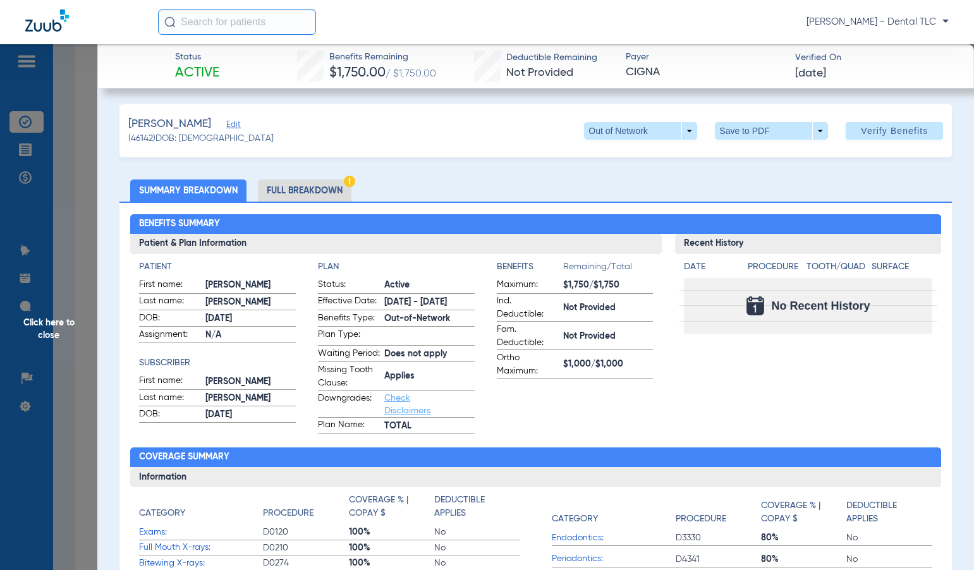
scroll to position [0, 0]
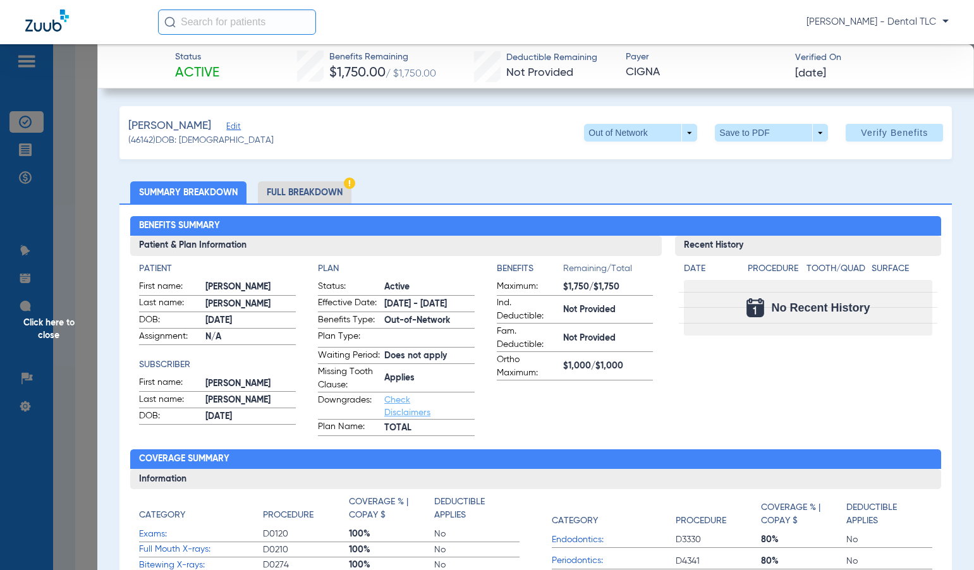
click at [304, 190] on li "Full Breakdown" at bounding box center [305, 192] width 94 height 22
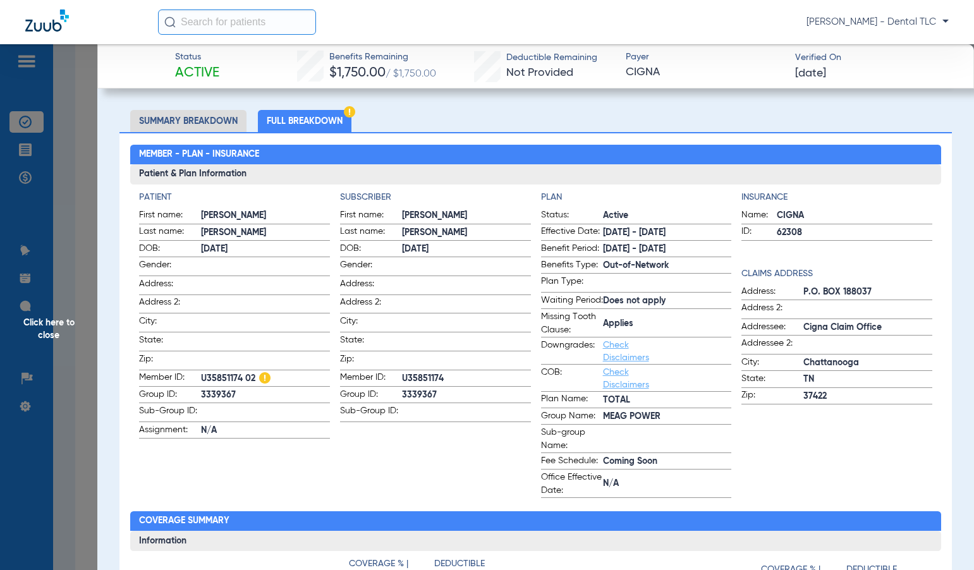
scroll to position [63, 0]
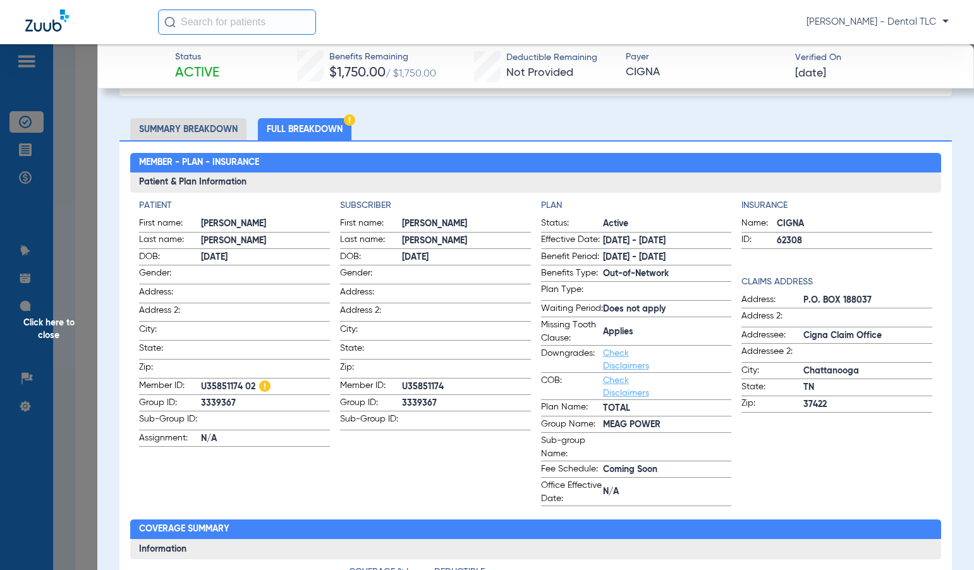
click at [46, 326] on span "Click here to close" at bounding box center [48, 329] width 97 height 570
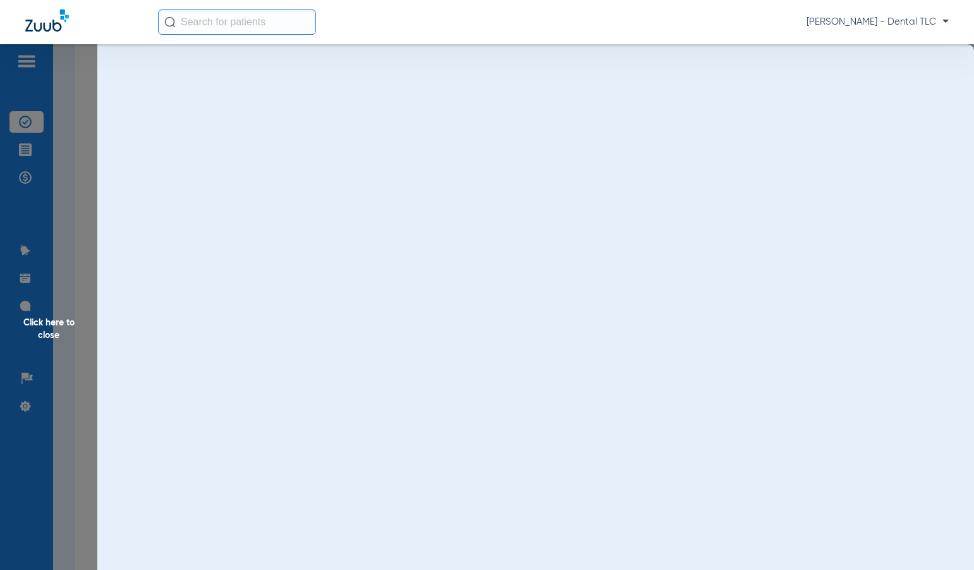
scroll to position [0, 0]
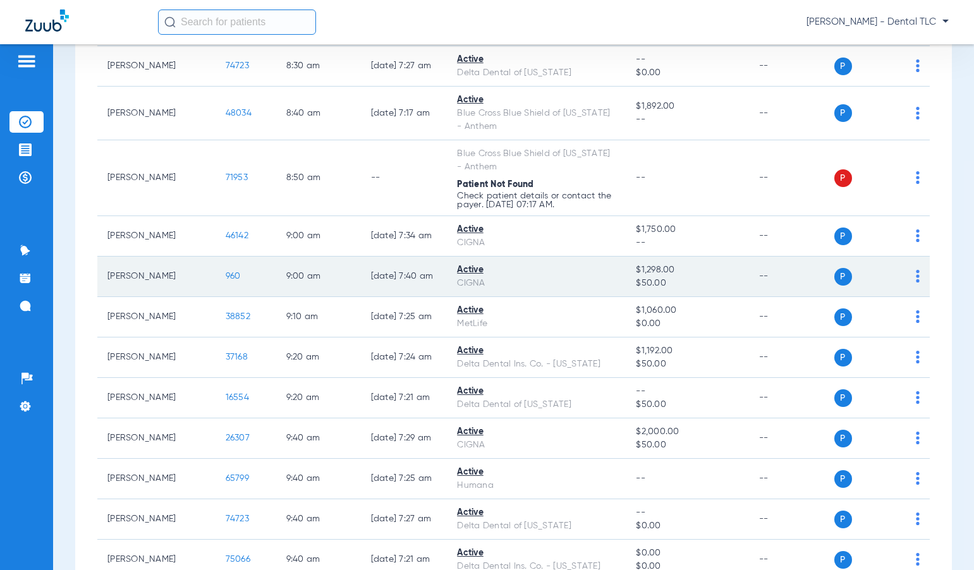
click at [226, 272] on span "960" at bounding box center [233, 276] width 15 height 9
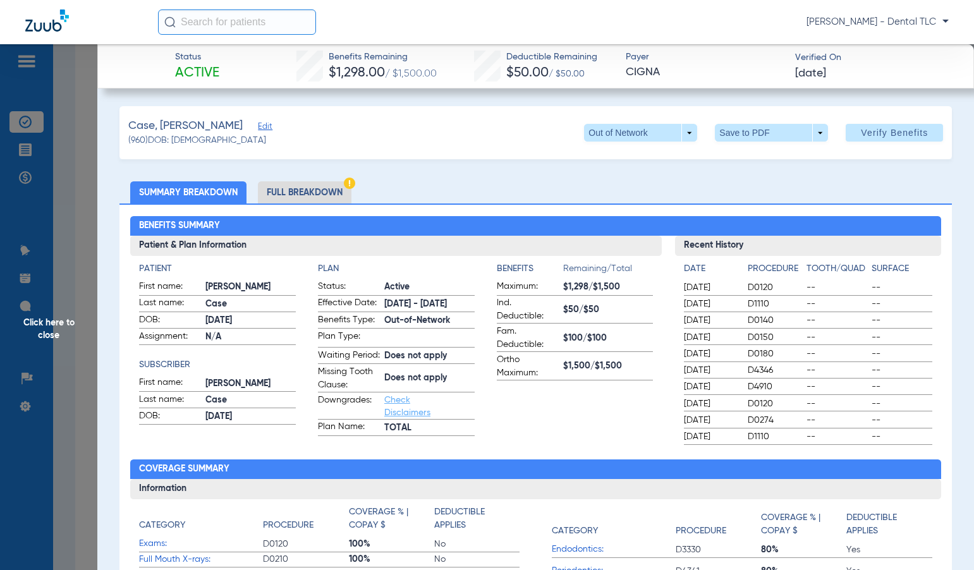
click at [311, 196] on li "Full Breakdown" at bounding box center [305, 192] width 94 height 22
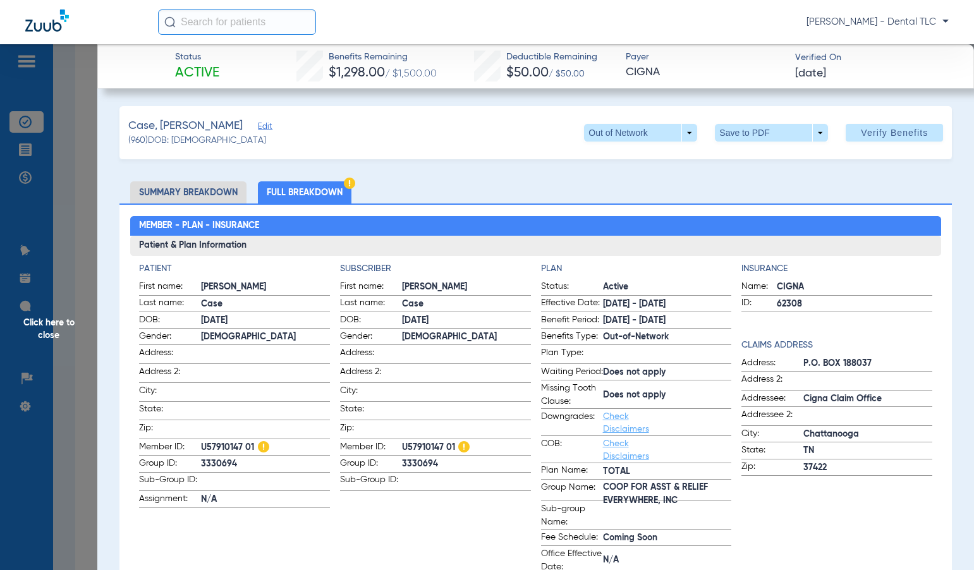
click at [56, 328] on span "Click here to close" at bounding box center [48, 329] width 97 height 570
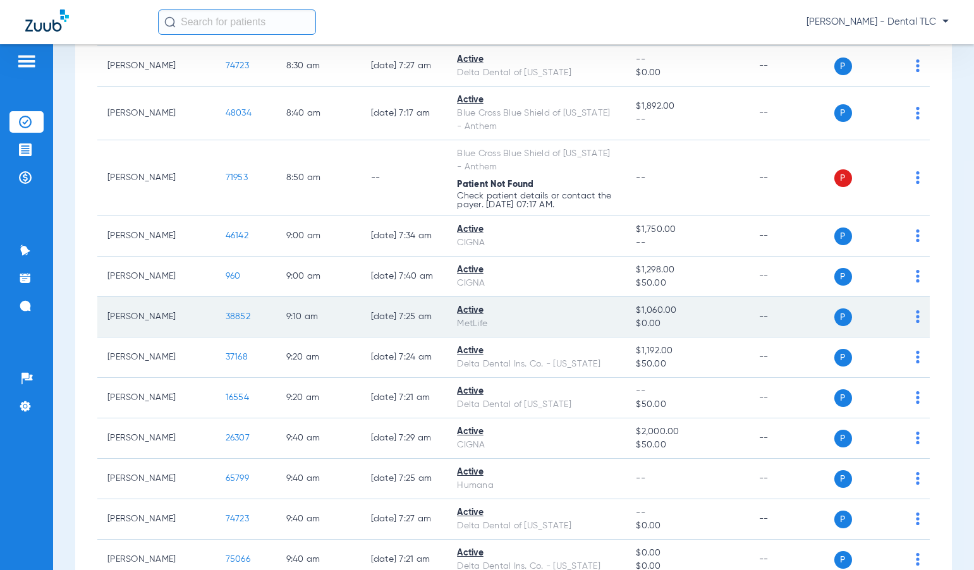
click at [226, 316] on span "38852" at bounding box center [238, 316] width 25 height 9
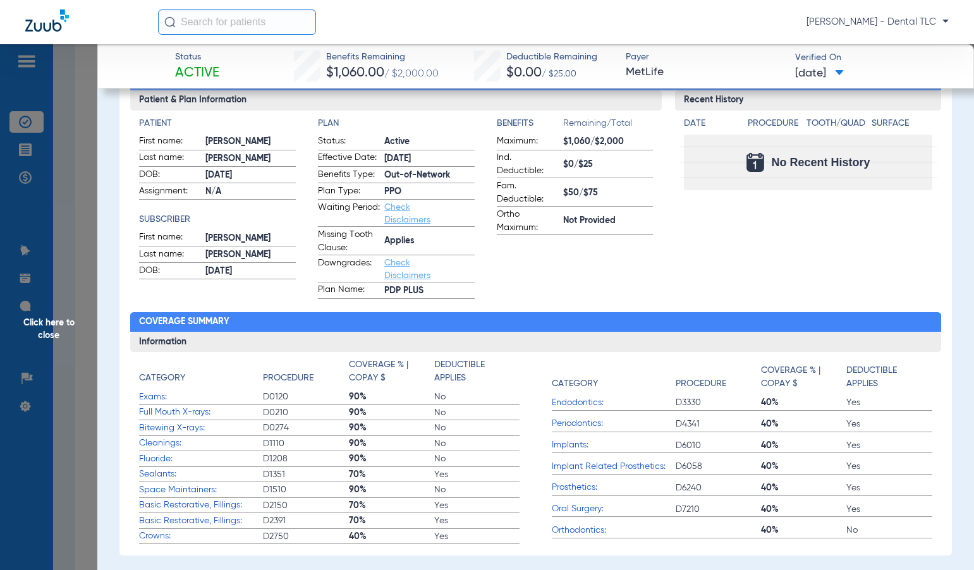
scroll to position [63, 0]
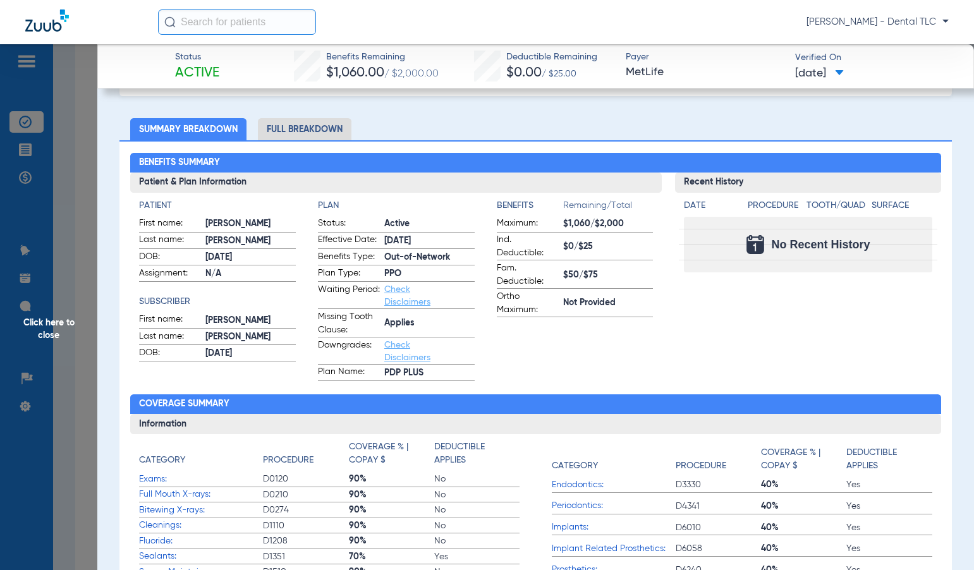
click at [297, 131] on li "Full Breakdown" at bounding box center [305, 129] width 94 height 22
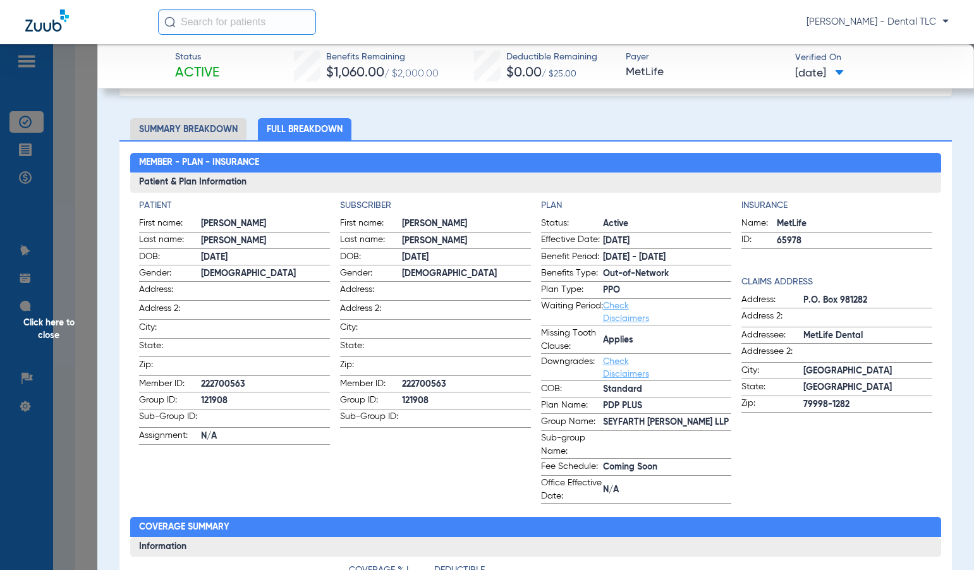
click at [46, 318] on span "Click here to close" at bounding box center [48, 329] width 97 height 570
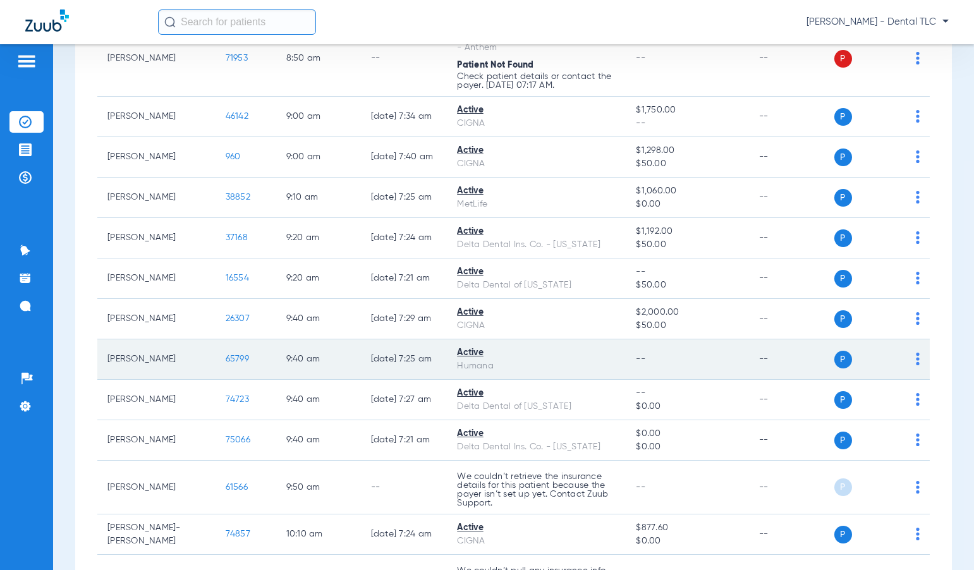
scroll to position [1138, 0]
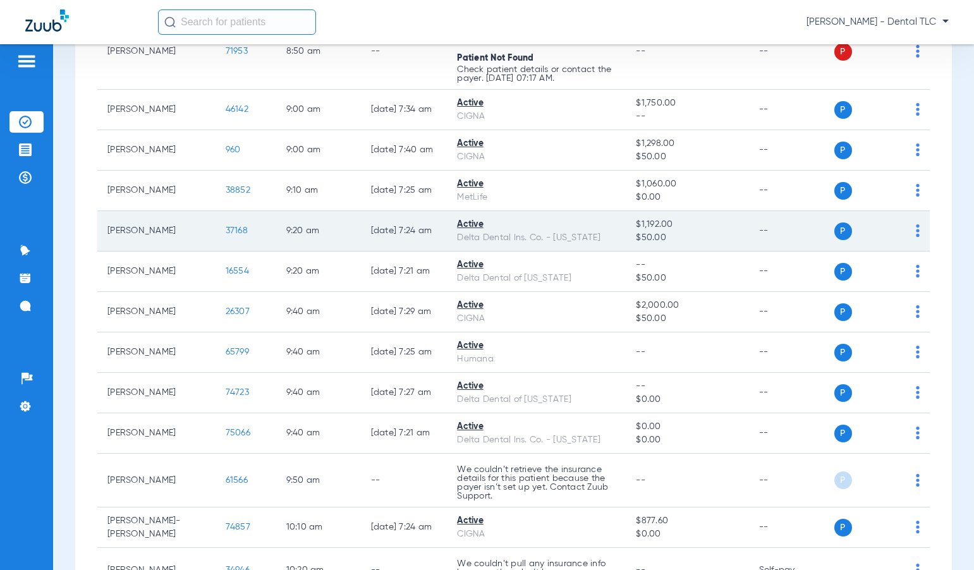
click at [226, 229] on span "37168" at bounding box center [237, 230] width 22 height 9
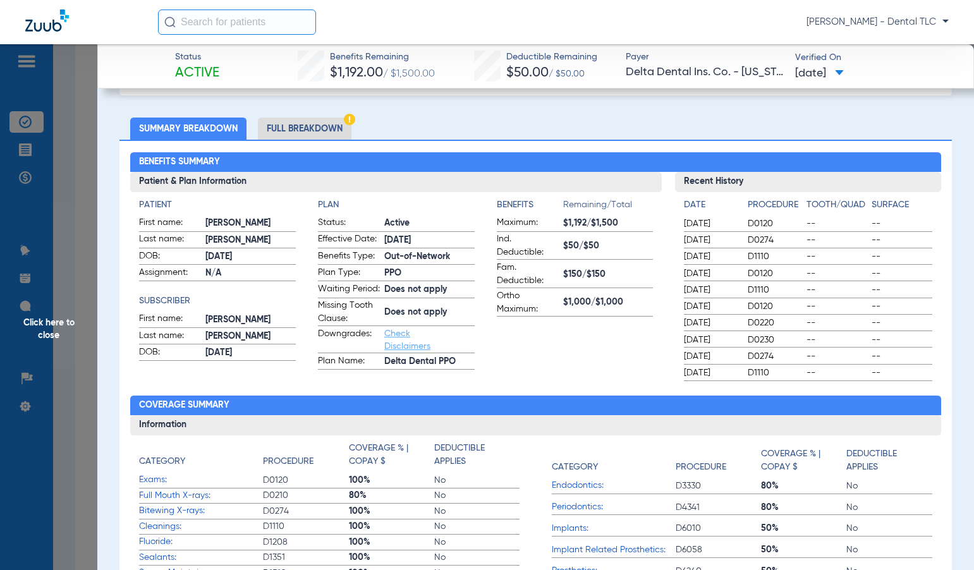
scroll to position [63, 0]
click at [311, 130] on li "Full Breakdown" at bounding box center [305, 129] width 94 height 22
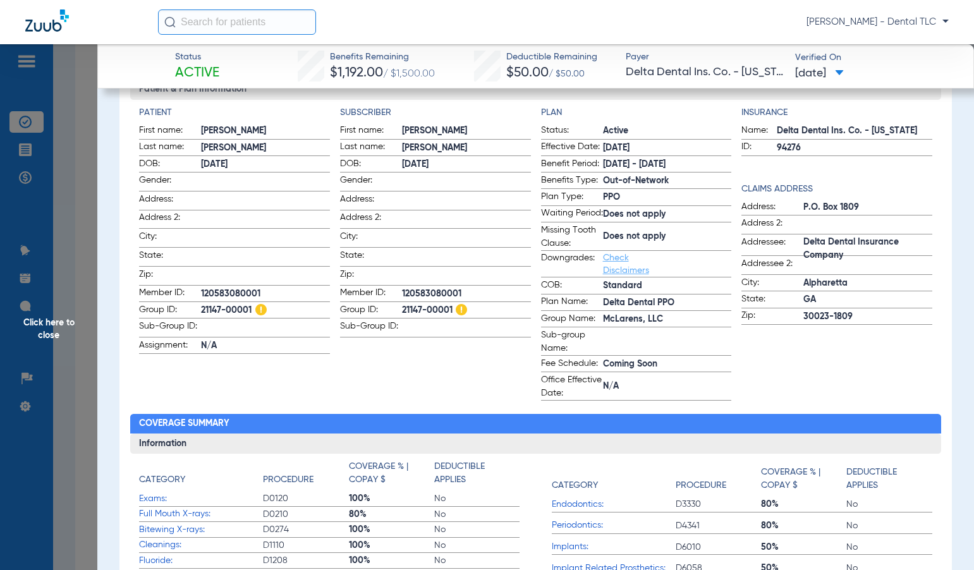
scroll to position [126, 0]
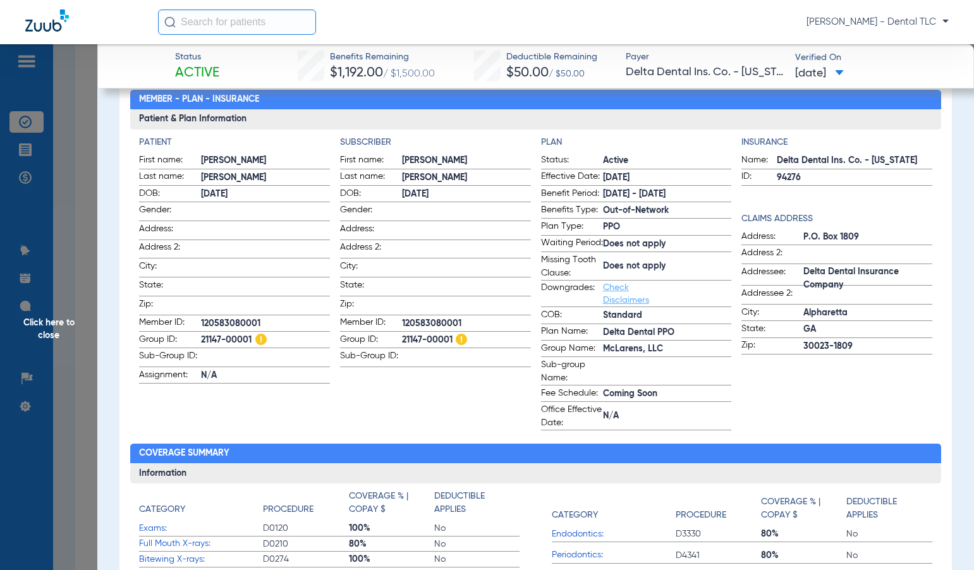
click at [49, 319] on span "Click here to close" at bounding box center [48, 329] width 97 height 570
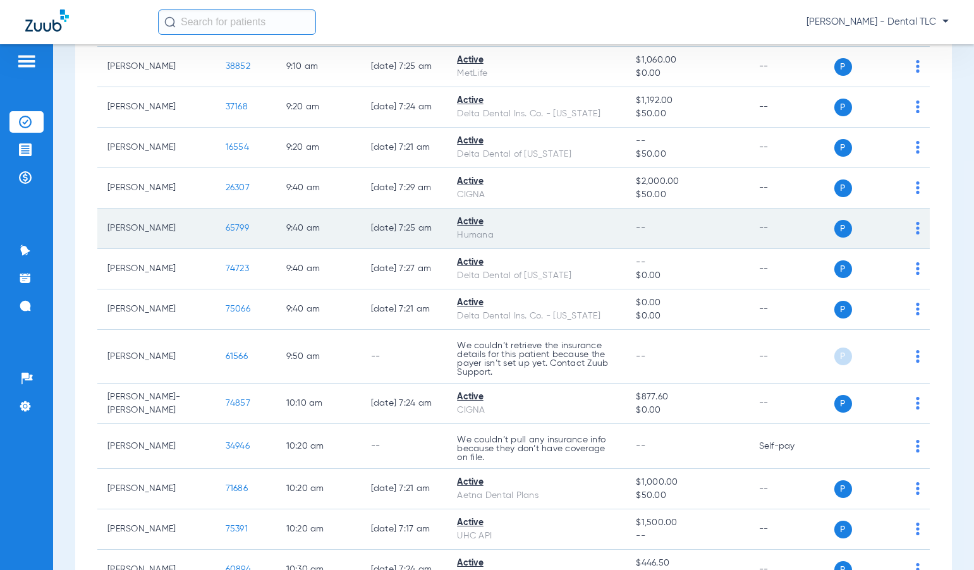
scroll to position [1265, 0]
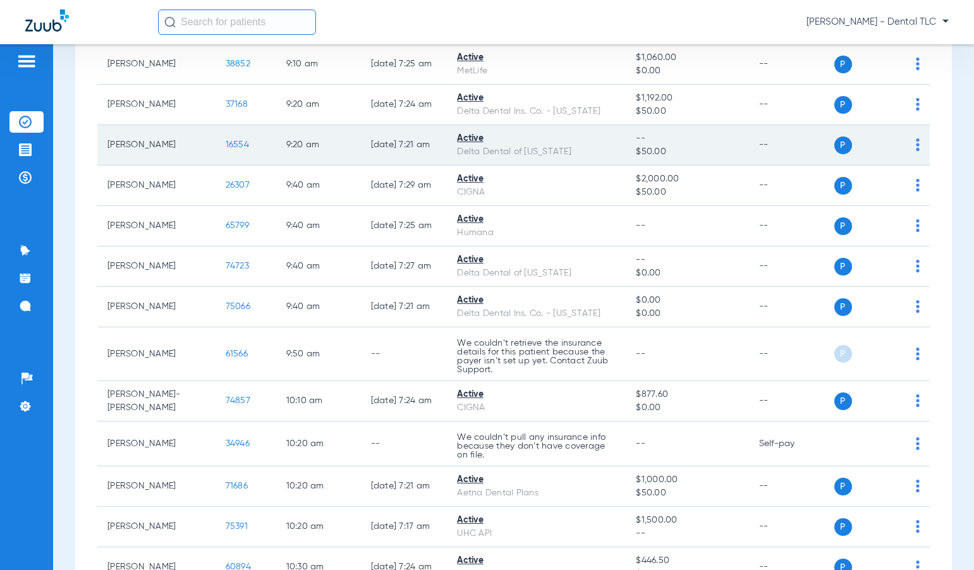
click at [226, 147] on span "16554" at bounding box center [237, 144] width 23 height 9
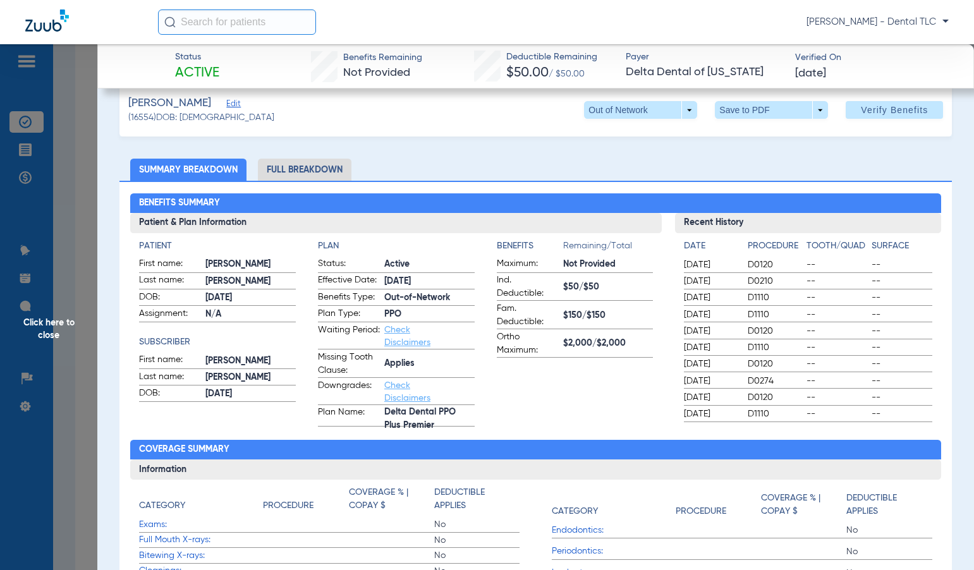
scroll to position [0, 0]
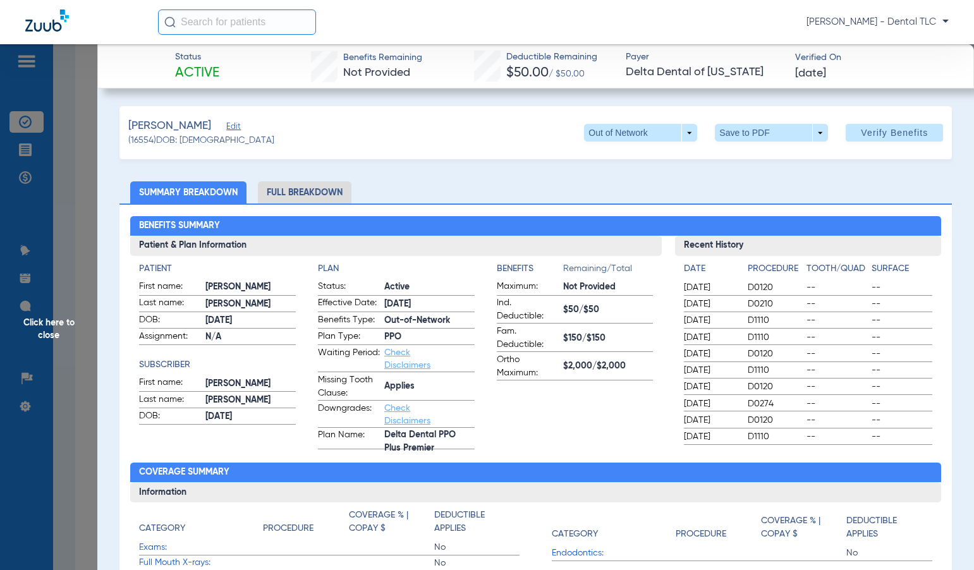
drag, startPoint x: 289, startPoint y: 199, endPoint x: 298, endPoint y: 190, distance: 13.4
click at [289, 199] on li "Full Breakdown" at bounding box center [305, 192] width 94 height 22
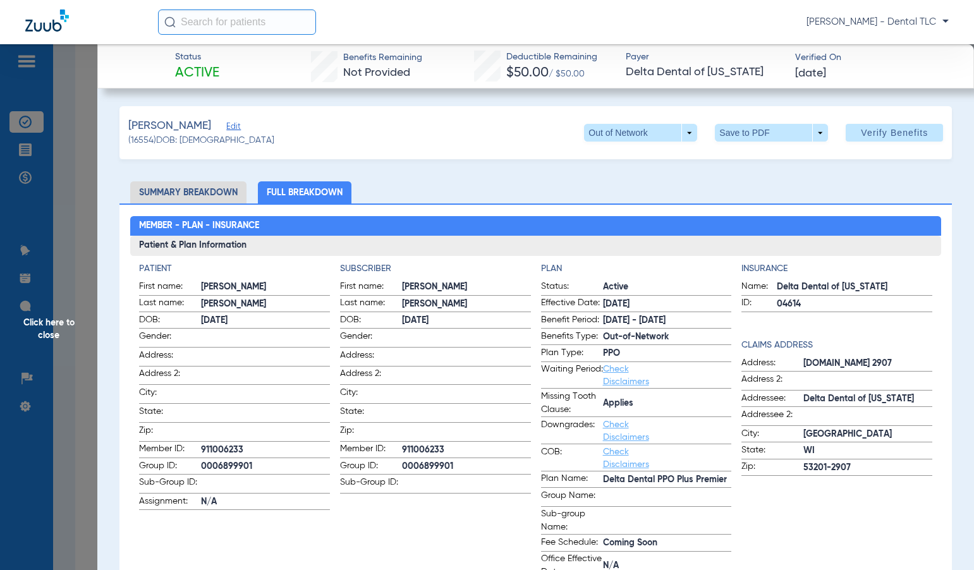
click at [49, 322] on span "Click here to close" at bounding box center [48, 329] width 97 height 570
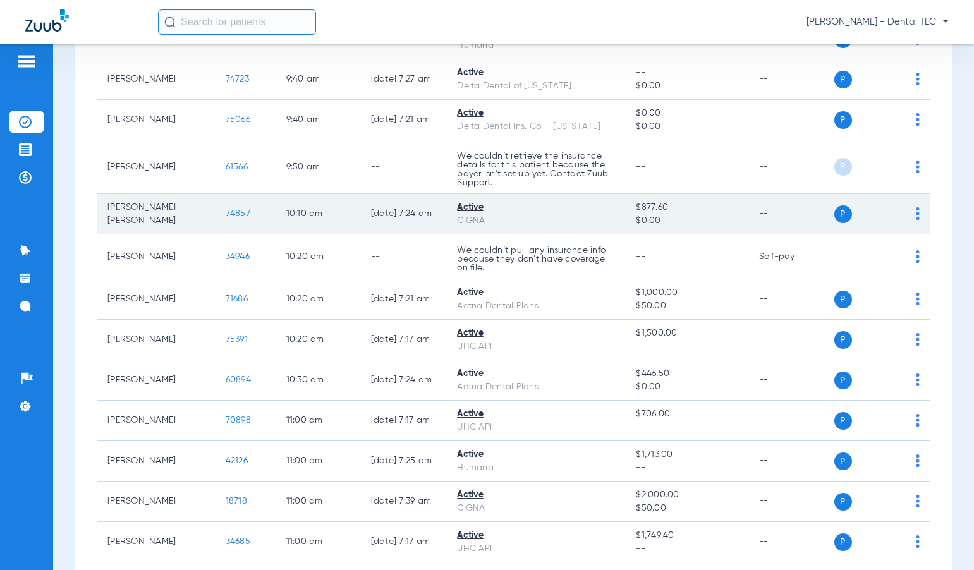
scroll to position [1454, 0]
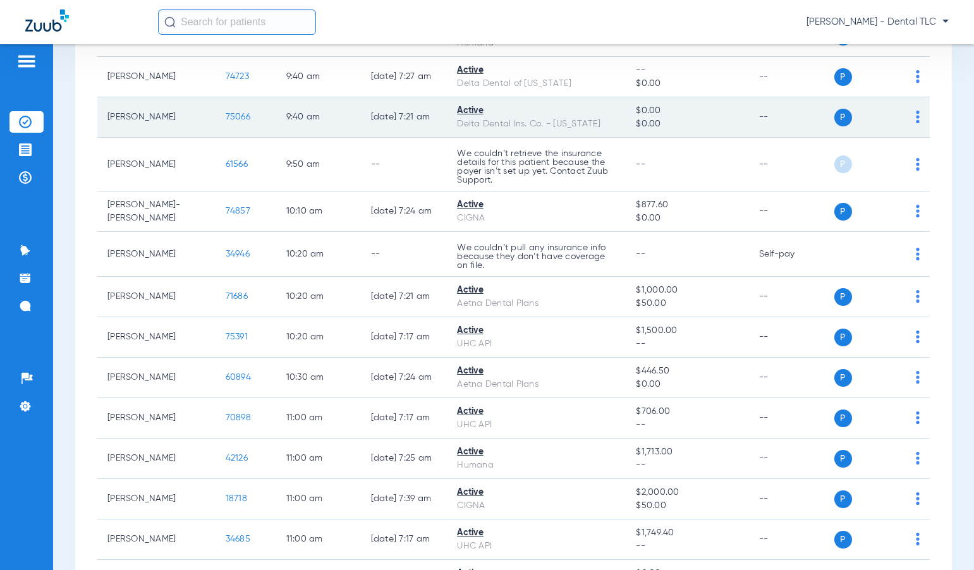
click at [226, 117] on span "75066" at bounding box center [238, 117] width 25 height 9
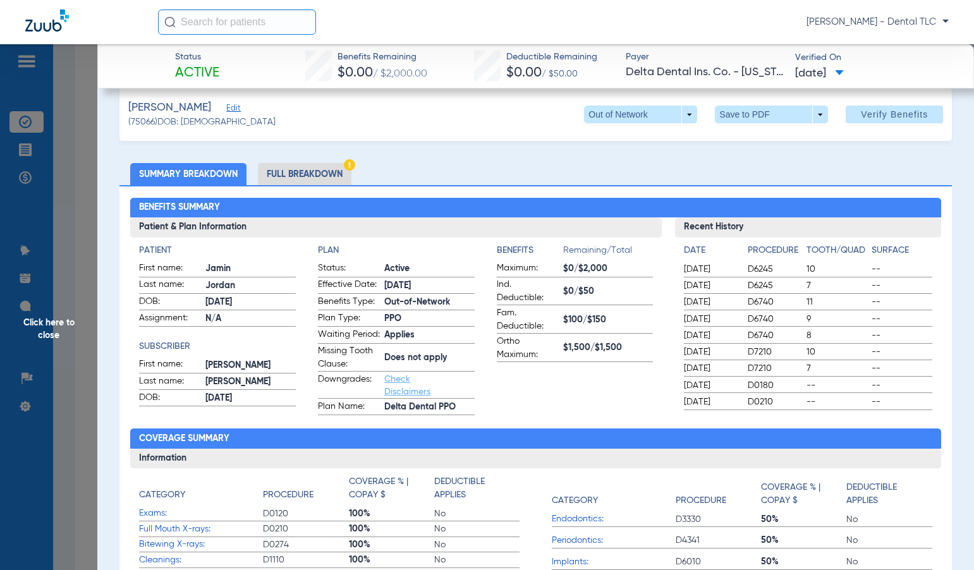
scroll to position [0, 0]
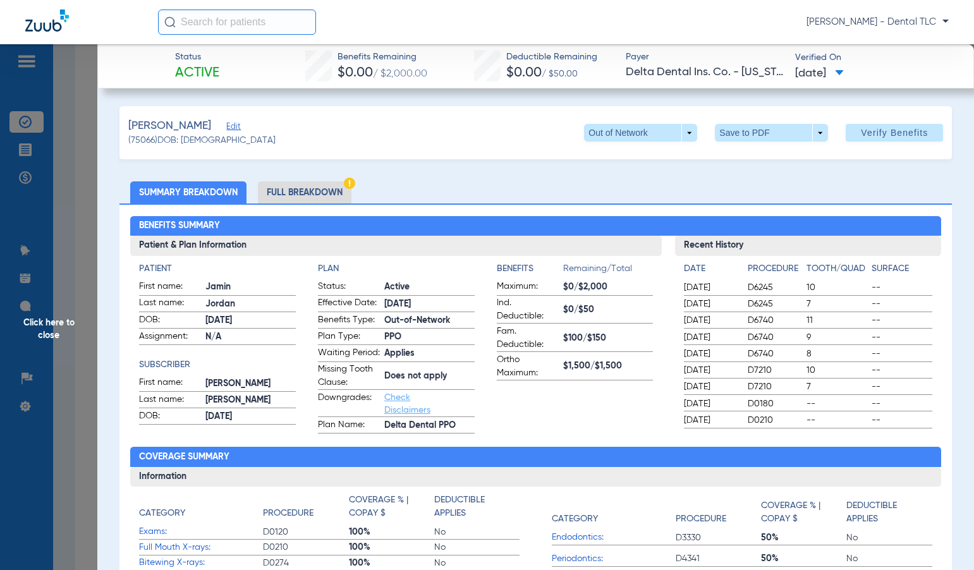
click at [322, 192] on li "Full Breakdown" at bounding box center [305, 192] width 94 height 22
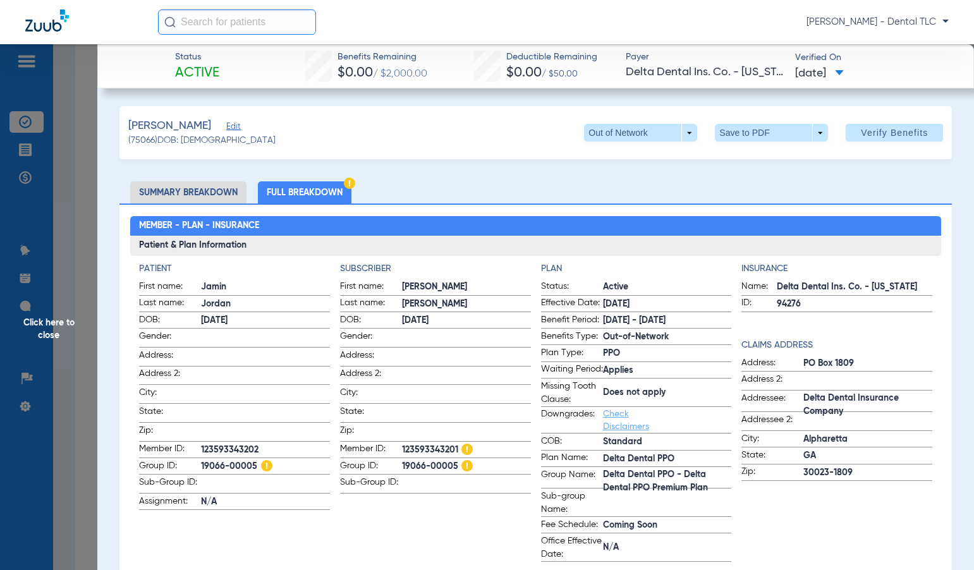
click at [40, 330] on span "Click here to close" at bounding box center [48, 329] width 97 height 570
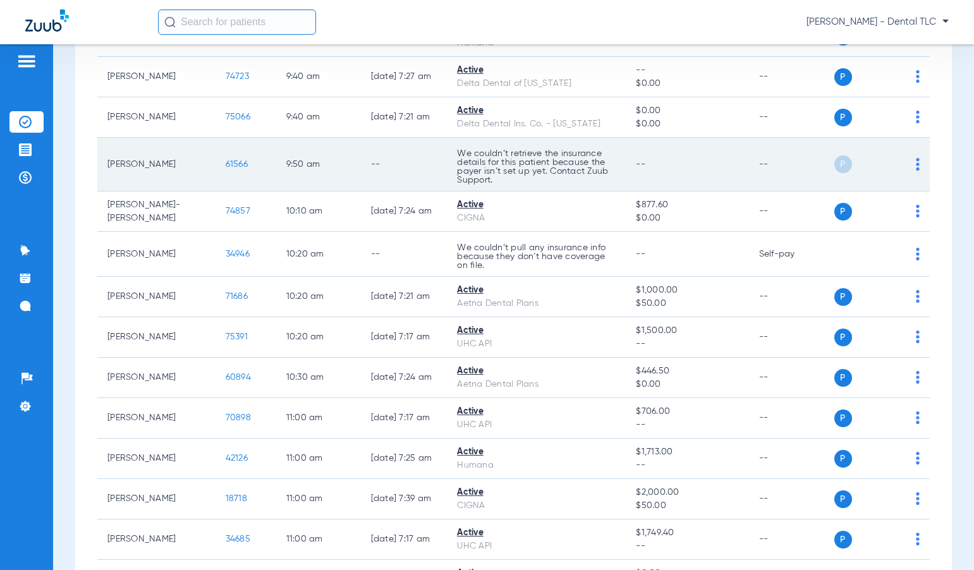
scroll to position [1391, 0]
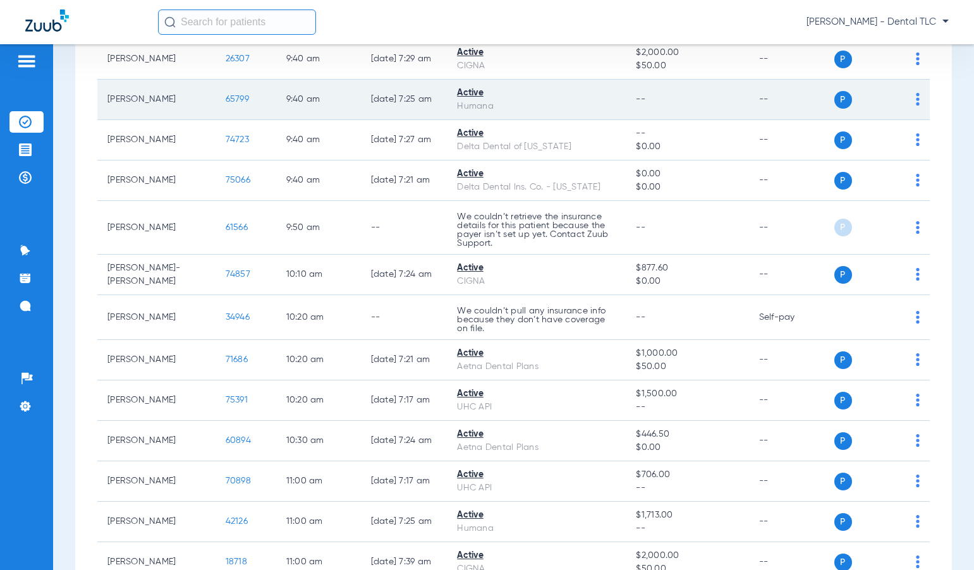
click at [226, 100] on span "65799" at bounding box center [237, 99] width 23 height 9
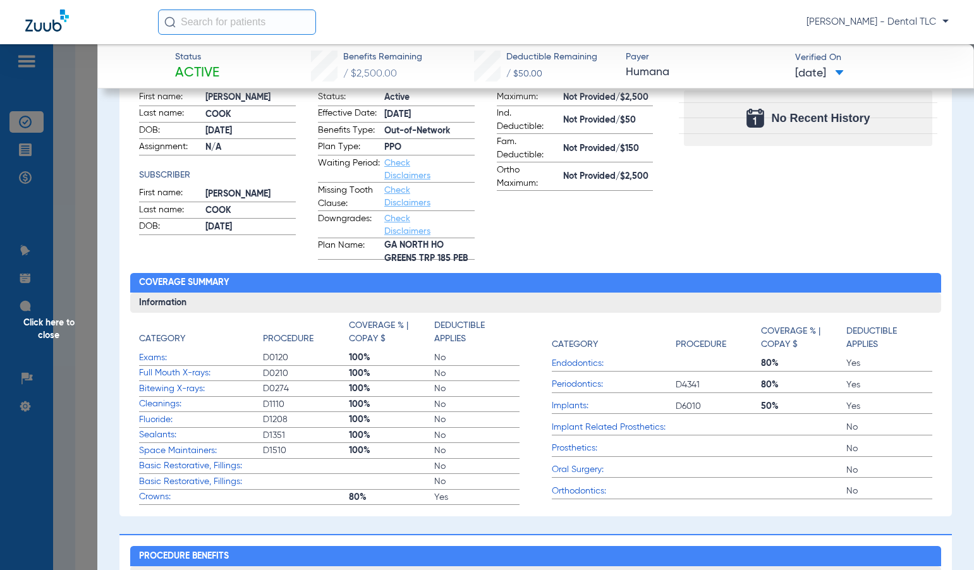
scroll to position [0, 0]
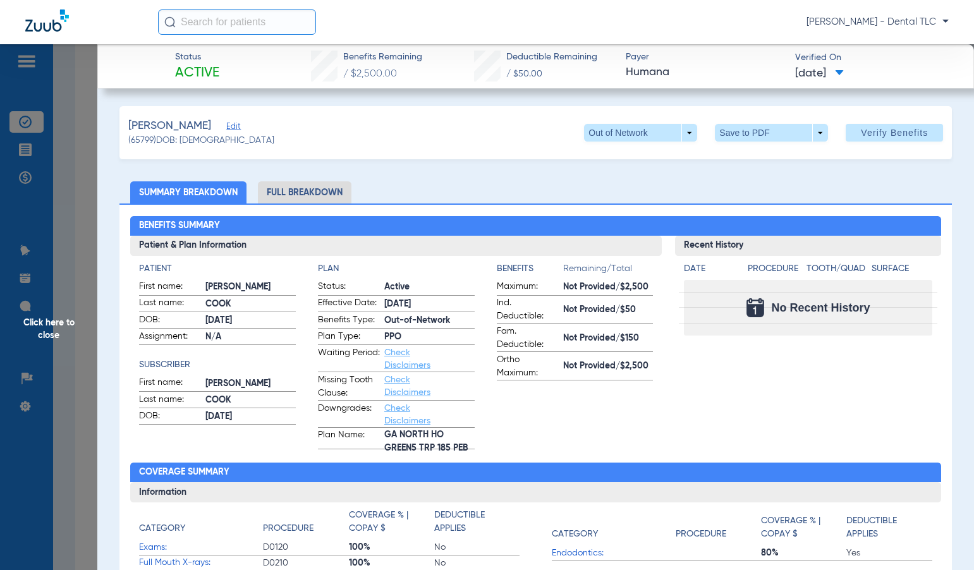
click at [325, 193] on li "Full Breakdown" at bounding box center [305, 192] width 94 height 22
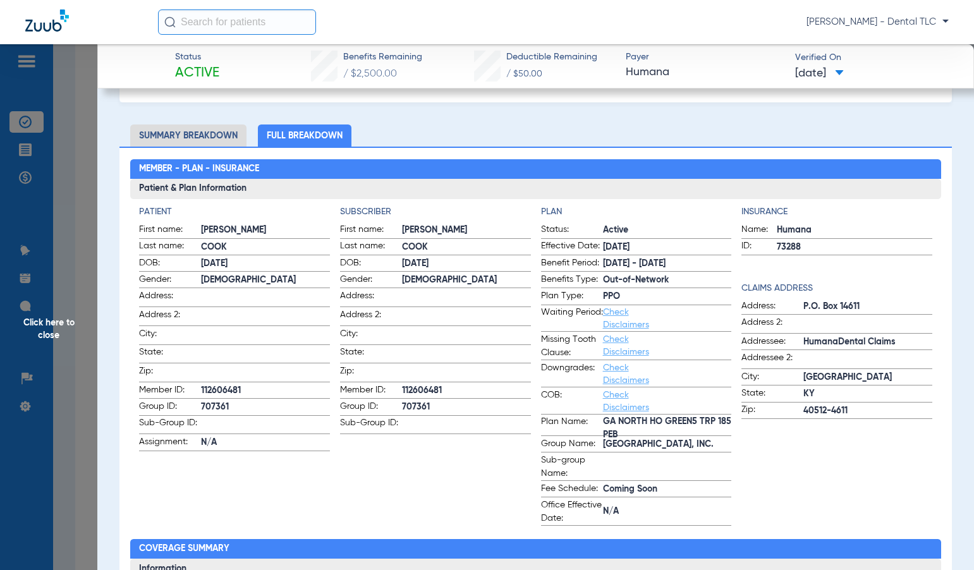
scroll to position [253, 0]
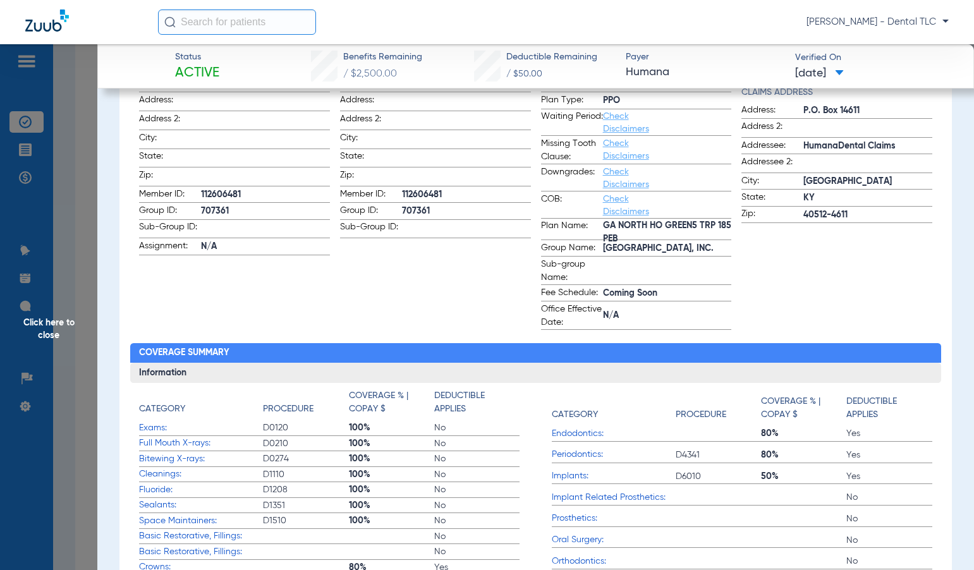
click at [39, 327] on span "Click here to close" at bounding box center [48, 329] width 97 height 570
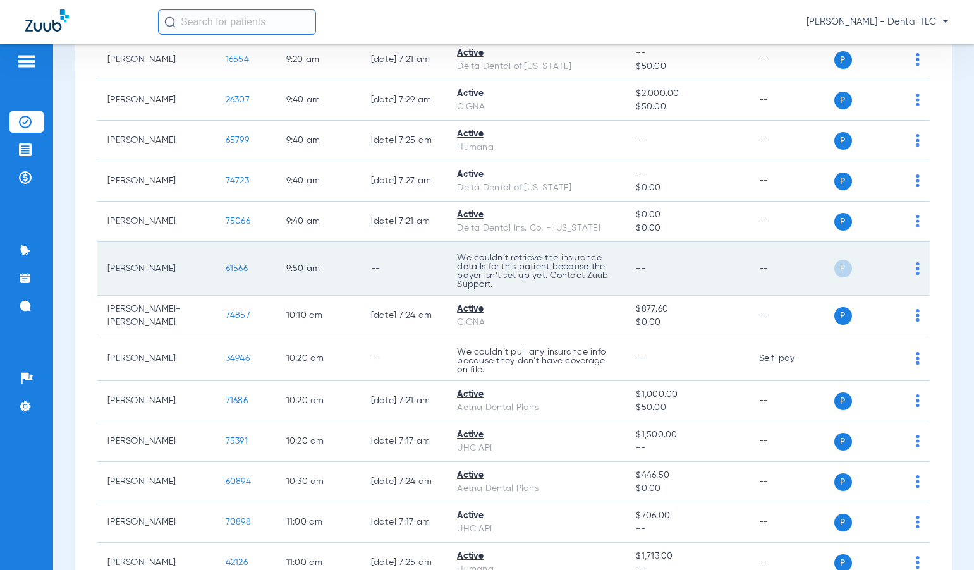
scroll to position [1328, 0]
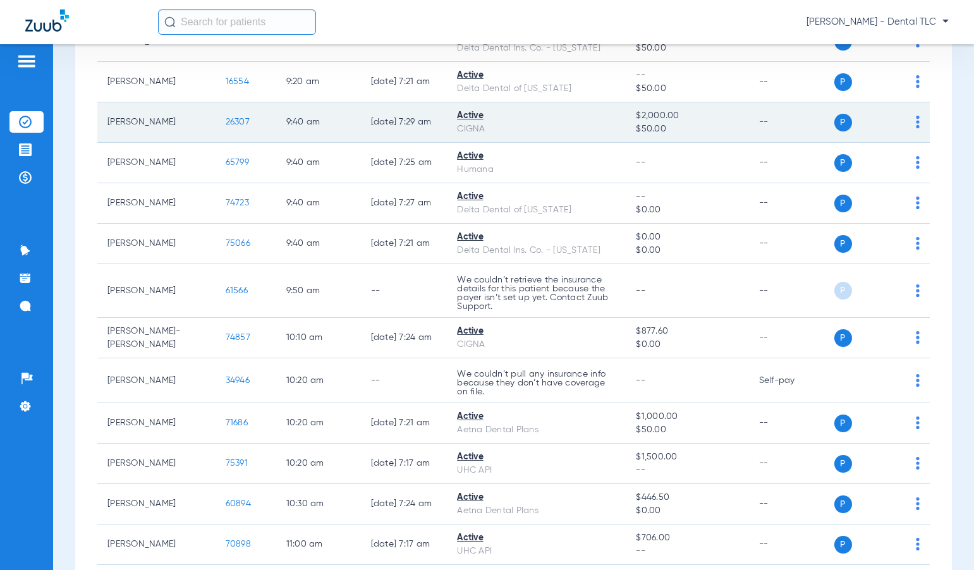
click at [226, 125] on span "26307" at bounding box center [238, 122] width 24 height 9
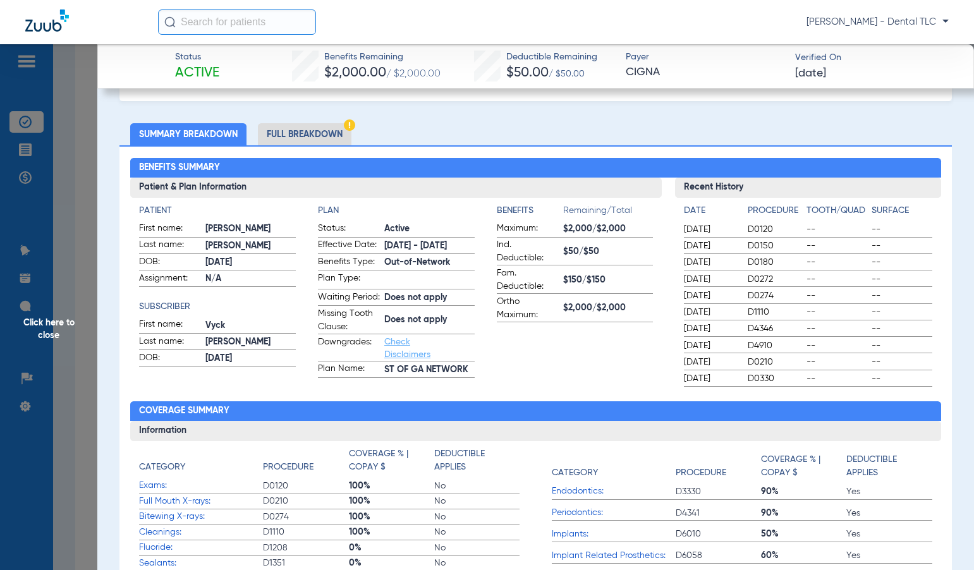
scroll to position [0, 0]
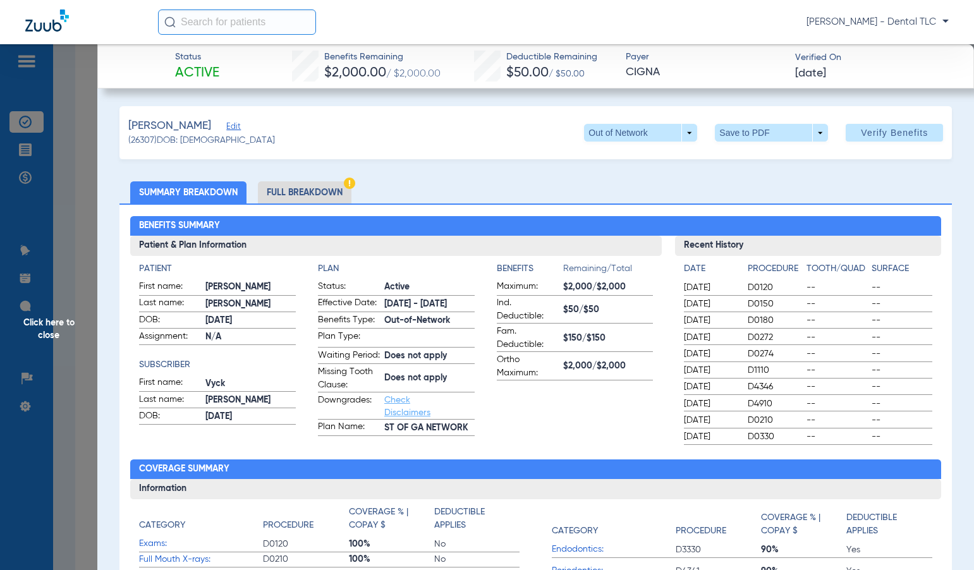
click at [305, 192] on li "Full Breakdown" at bounding box center [305, 192] width 94 height 22
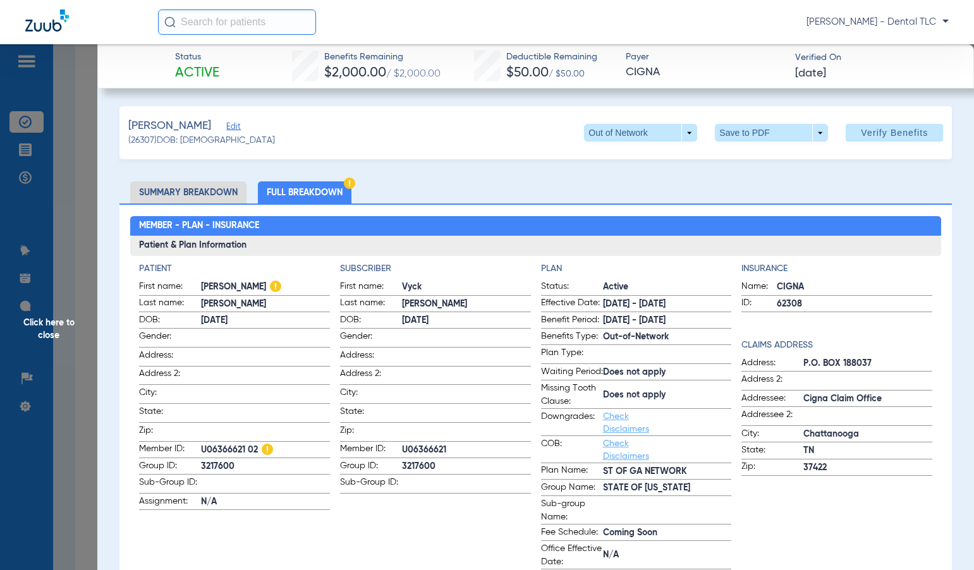
click at [48, 326] on span "Click here to close" at bounding box center [48, 329] width 97 height 570
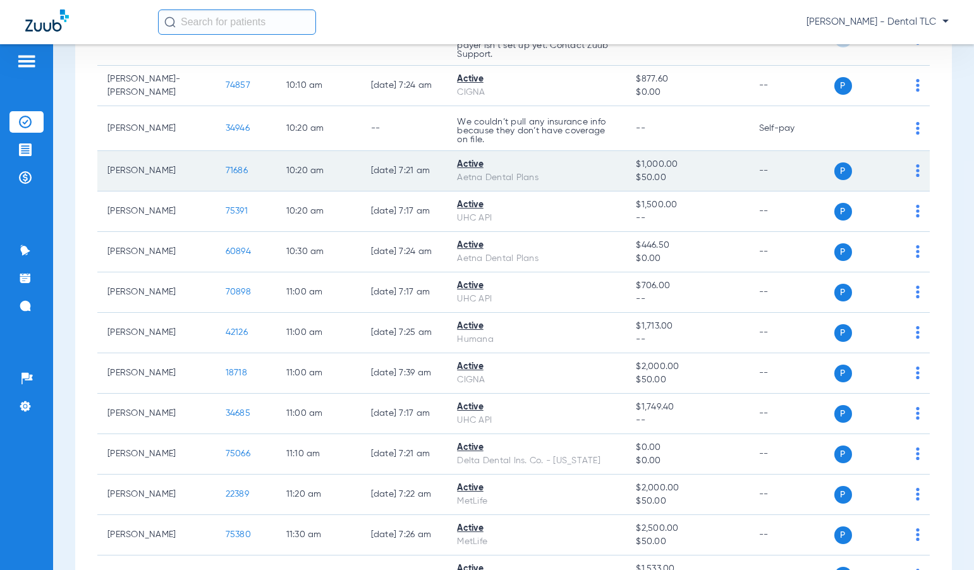
scroll to position [1581, 0]
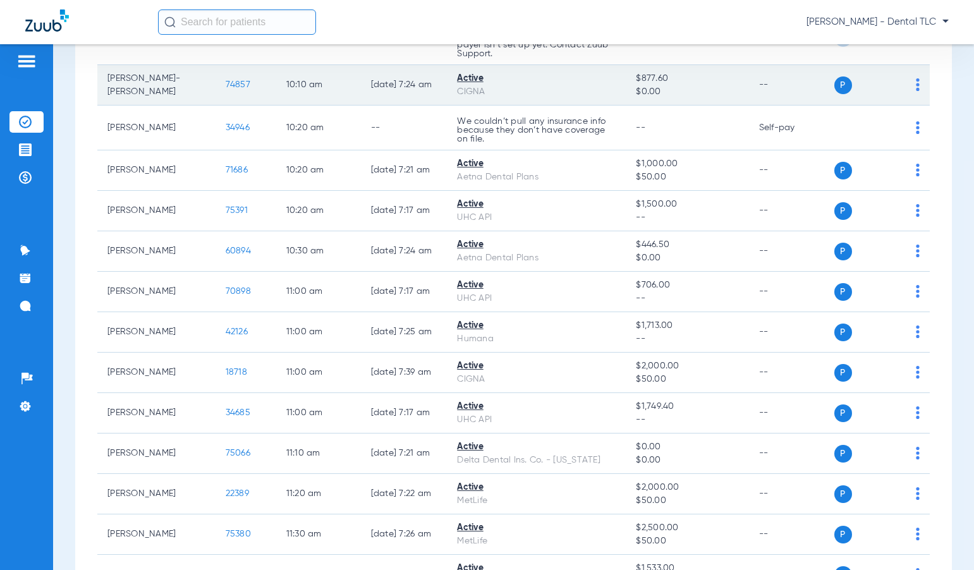
click at [226, 86] on span "74857" at bounding box center [238, 84] width 25 height 9
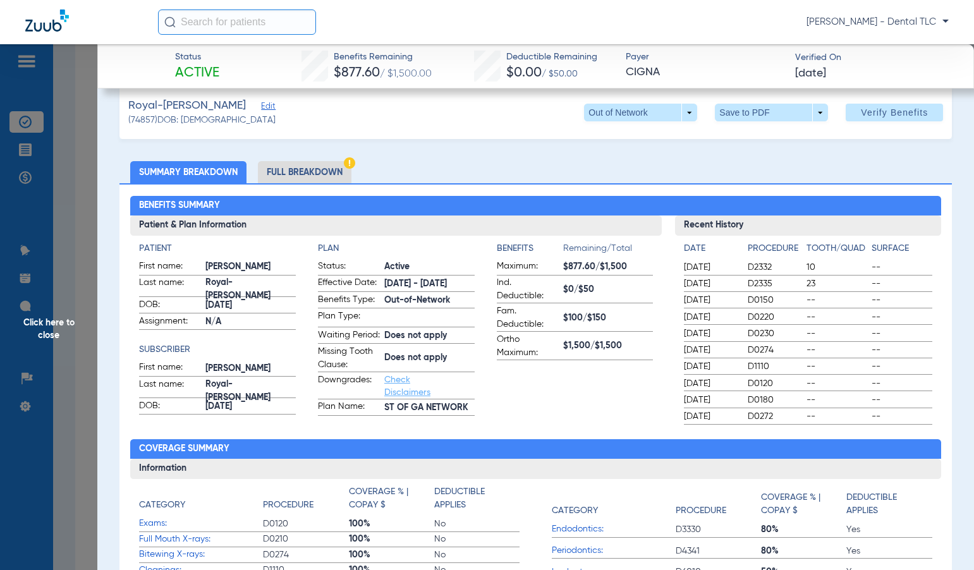
scroll to position [0, 0]
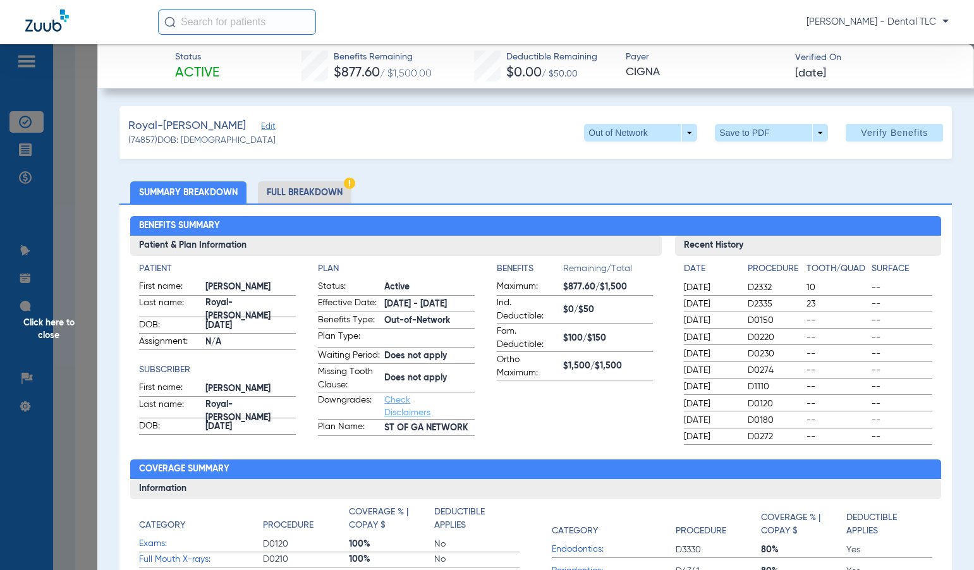
click at [295, 190] on li "Full Breakdown" at bounding box center [305, 192] width 94 height 22
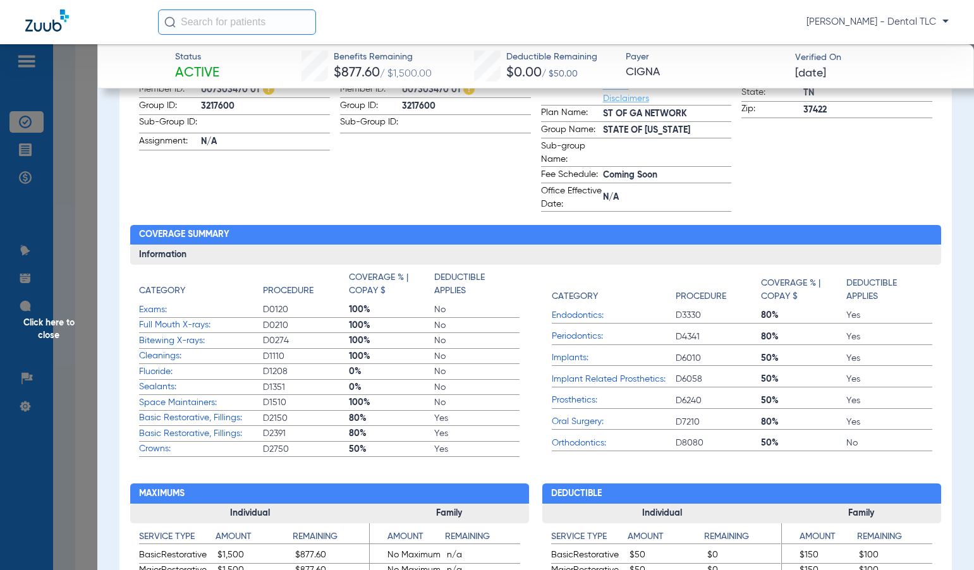
scroll to position [379, 0]
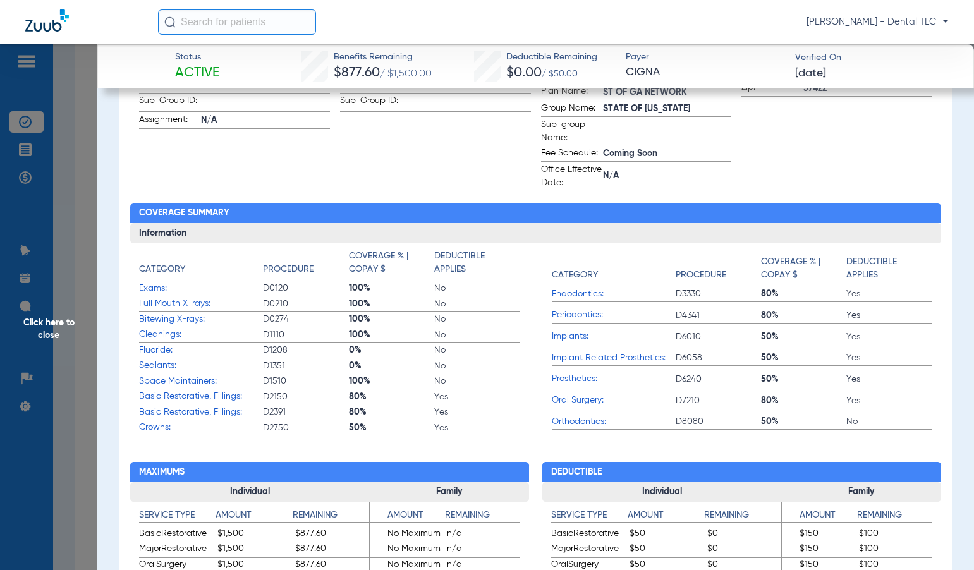
click at [42, 314] on span "Click here to close" at bounding box center [48, 329] width 97 height 570
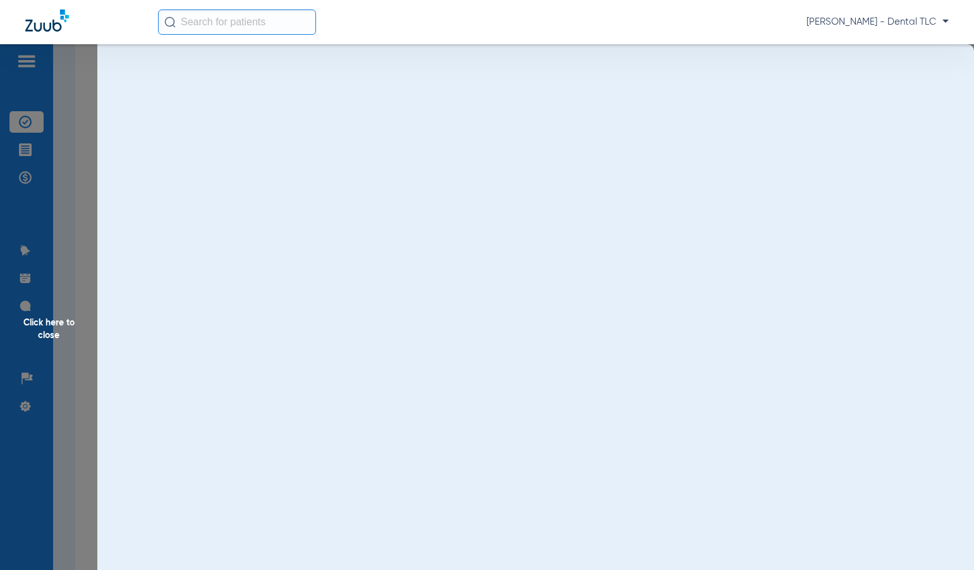
click at [47, 322] on span "Click here to close" at bounding box center [48, 329] width 97 height 570
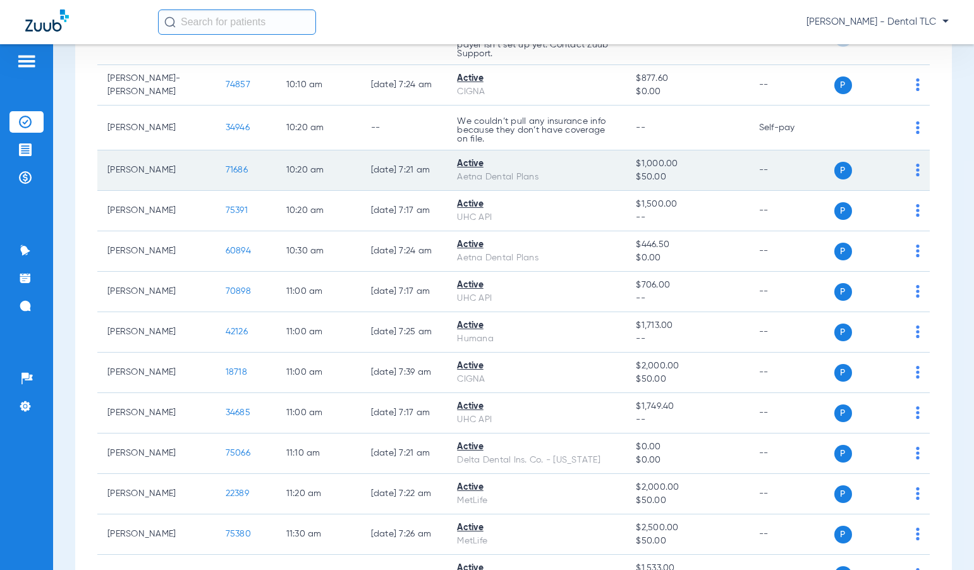
click at [226, 170] on span "71686" at bounding box center [237, 170] width 22 height 9
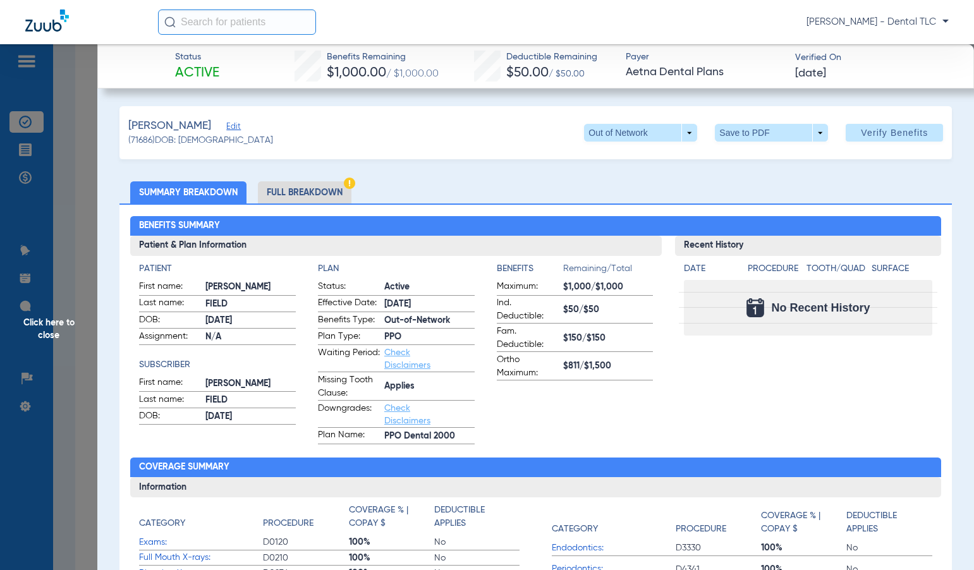
click at [59, 326] on span "Click here to close" at bounding box center [48, 329] width 97 height 570
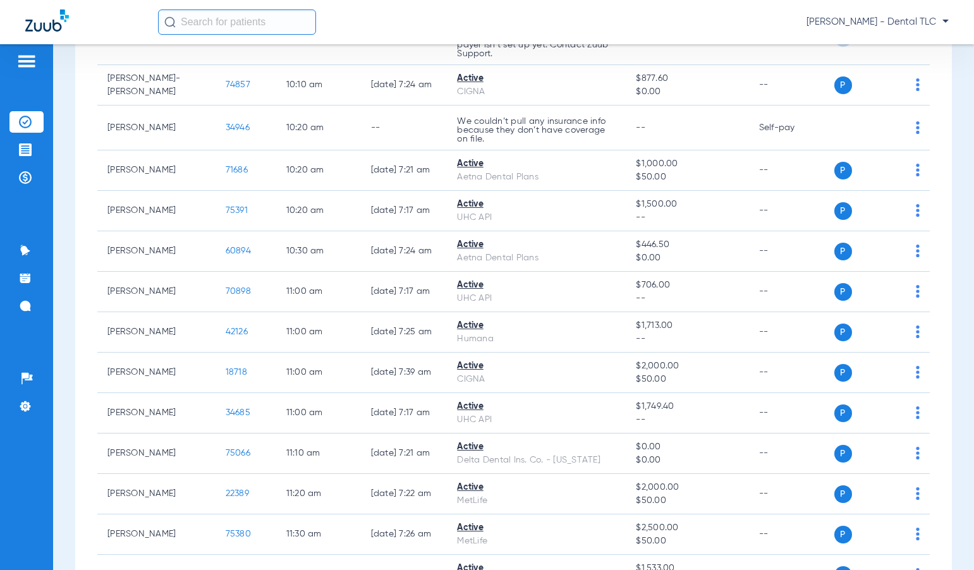
click at [60, 242] on div "Schedule Insurance Verification History Last Appt. Sync Time: [DATE] - 12:41 PM…" at bounding box center [513, 307] width 921 height 526
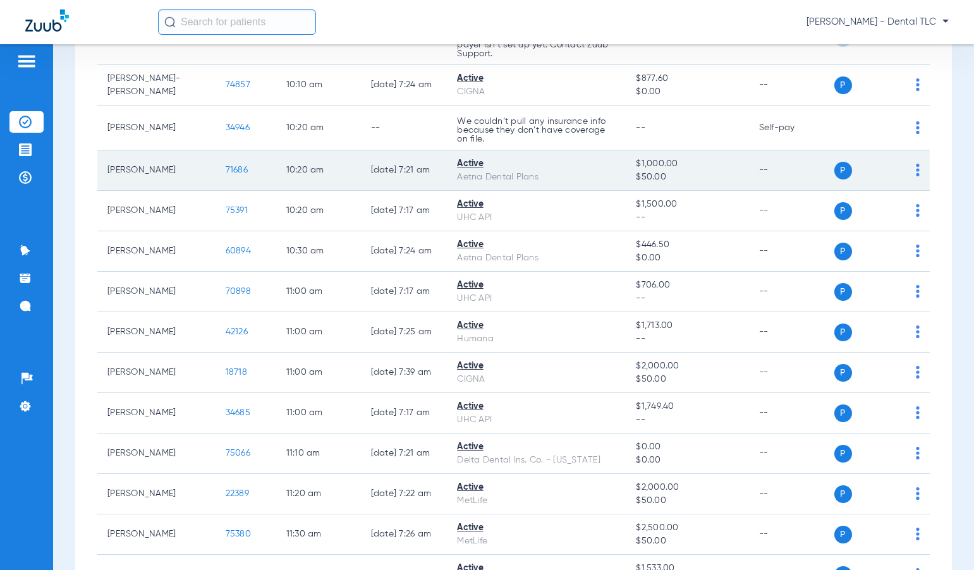
click at [226, 169] on span "71686" at bounding box center [237, 170] width 22 height 9
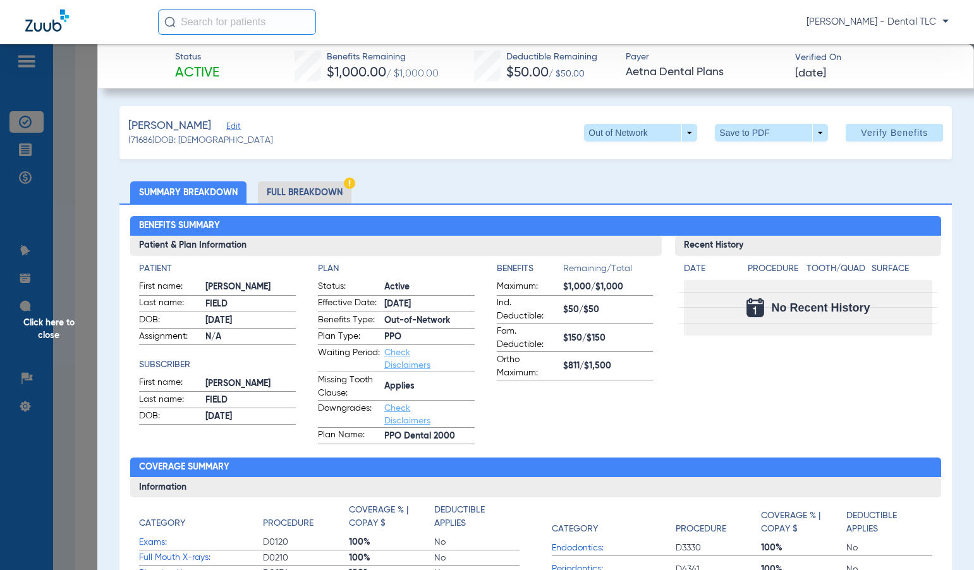
click at [314, 199] on li "Full Breakdown" at bounding box center [305, 192] width 94 height 22
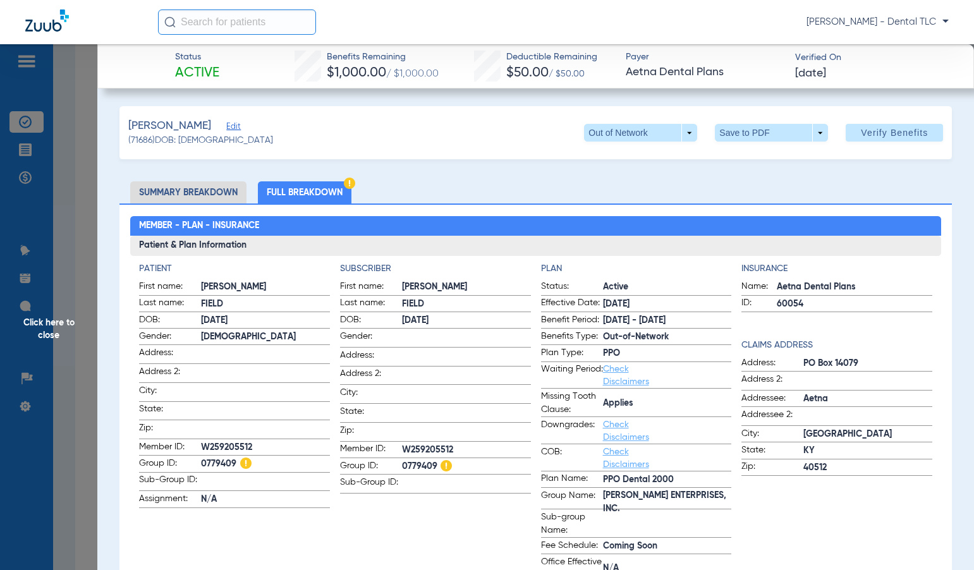
click at [45, 326] on span "Click here to close" at bounding box center [48, 329] width 97 height 570
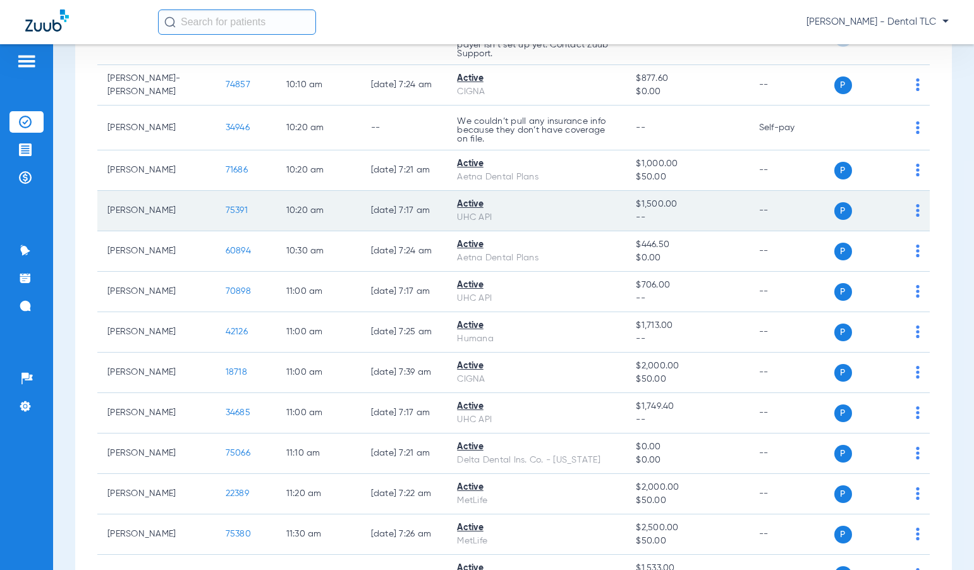
click at [226, 208] on span "75391" at bounding box center [237, 210] width 22 height 9
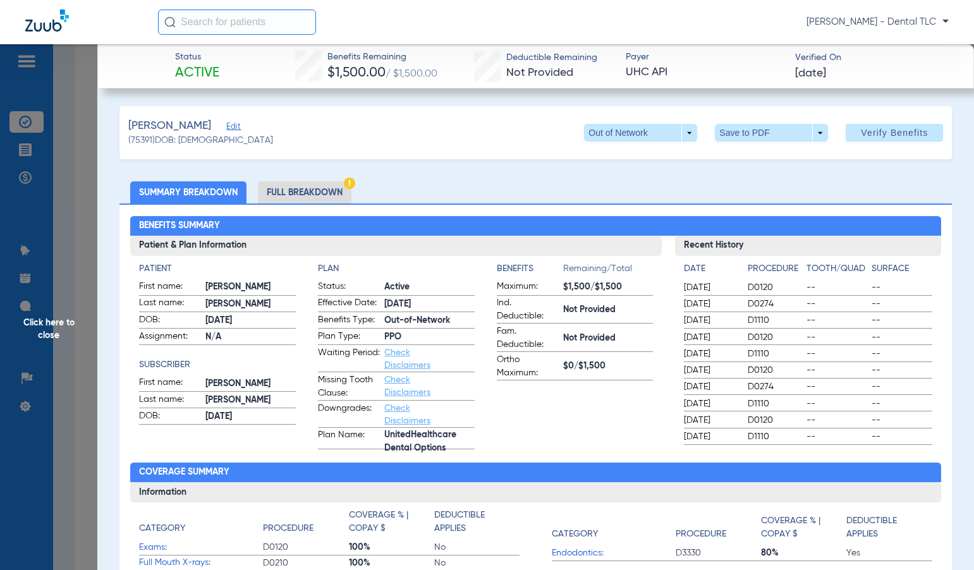
drag, startPoint x: 44, startPoint y: 336, endPoint x: 71, endPoint y: 321, distance: 30.6
click at [44, 336] on span "Click here to close" at bounding box center [48, 329] width 97 height 570
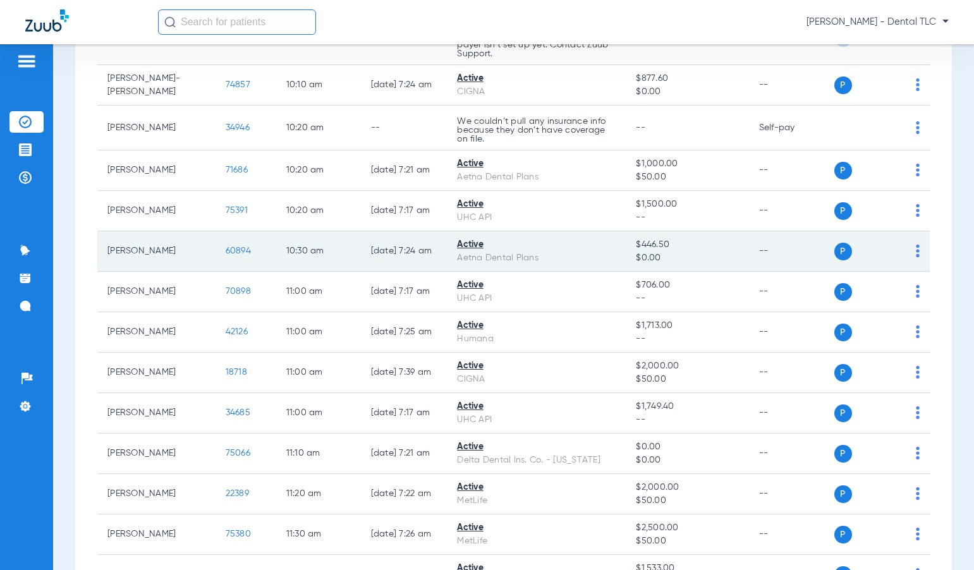
click at [226, 252] on span "60894" at bounding box center [238, 251] width 25 height 9
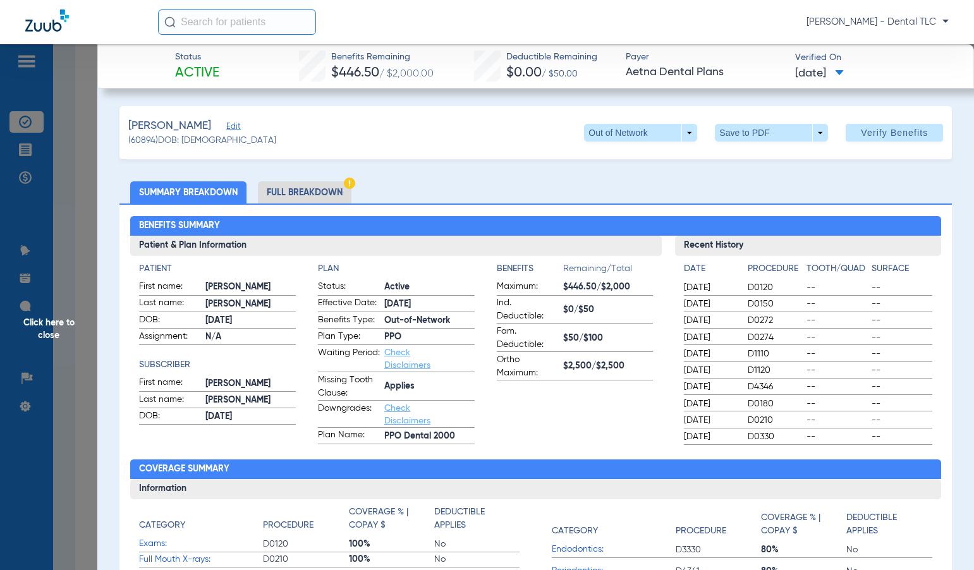
click at [295, 193] on li "Full Breakdown" at bounding box center [305, 192] width 94 height 22
